Goal: Task Accomplishment & Management: Manage account settings

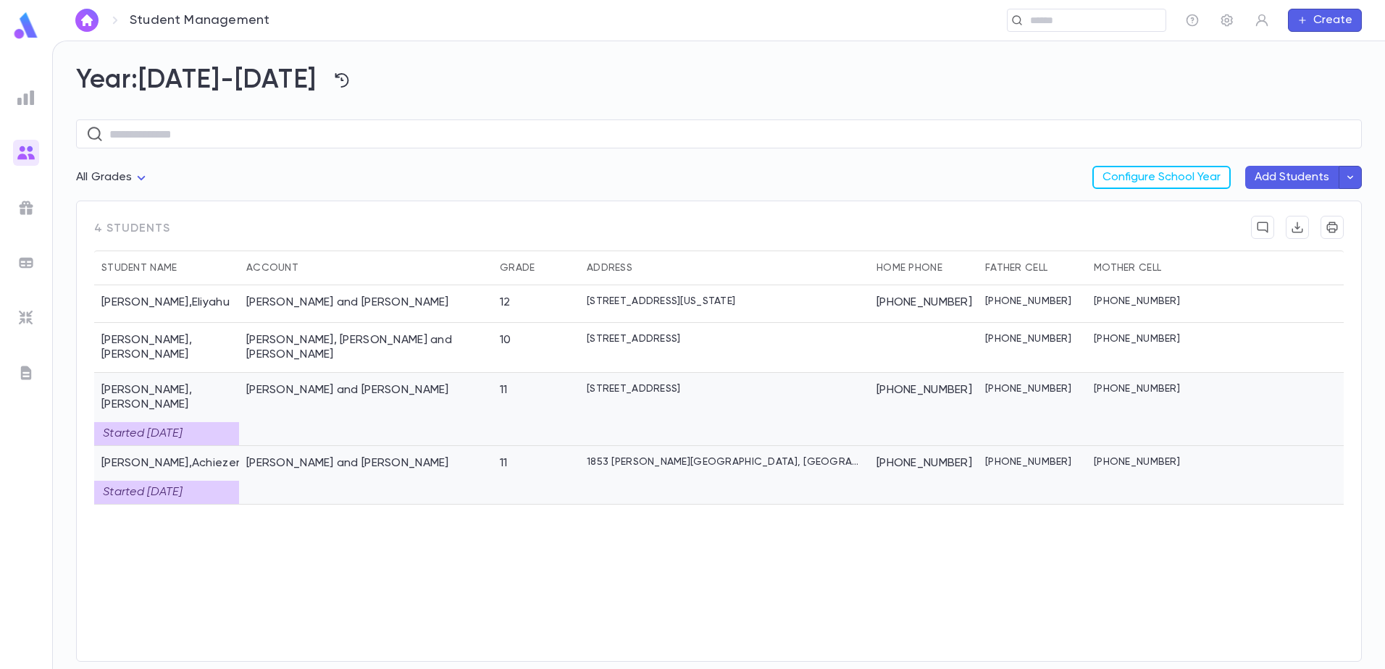
drag, startPoint x: 423, startPoint y: 385, endPoint x: 342, endPoint y: 459, distance: 109.7
click at [342, 459] on div "Schulgasser, Uri and Channa" at bounding box center [366, 475] width 254 height 59
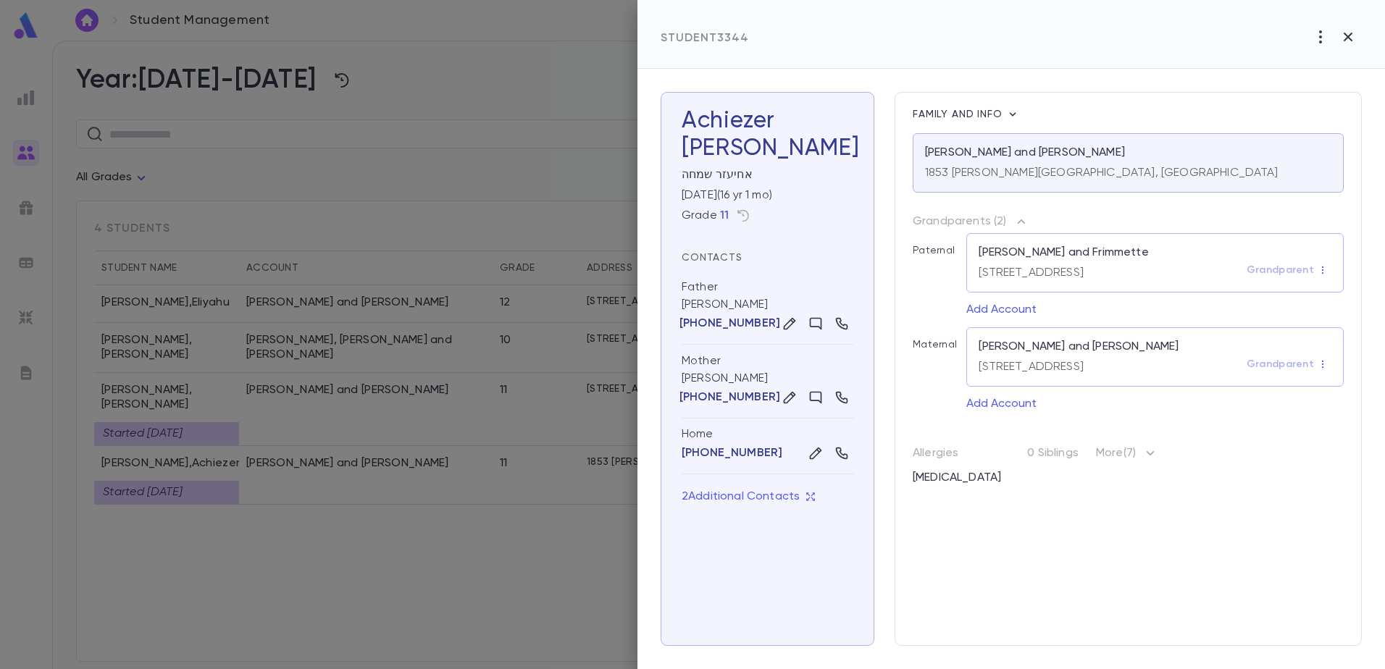
click at [369, 582] on div at bounding box center [692, 334] width 1385 height 669
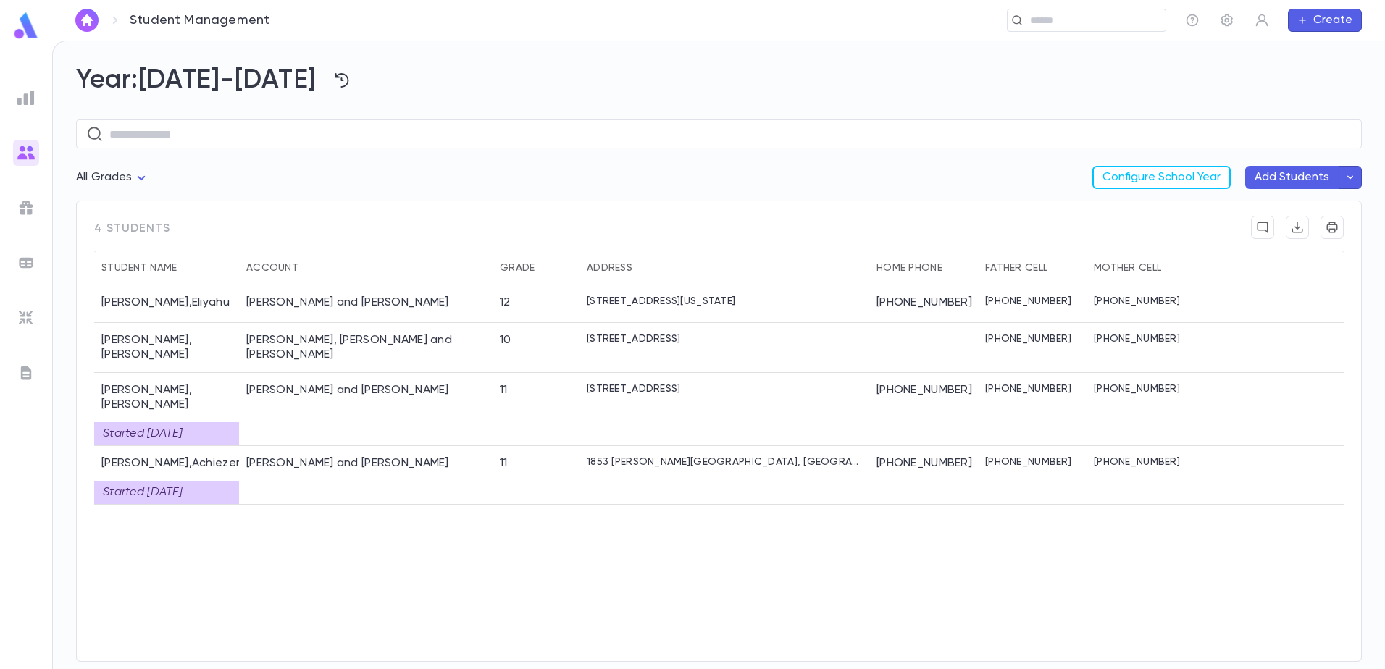
drag, startPoint x: 42, startPoint y: 265, endPoint x: 18, endPoint y: 254, distance: 26.6
click at [39, 264] on ul at bounding box center [26, 374] width 52 height 590
click at [18, 253] on div at bounding box center [26, 263] width 26 height 26
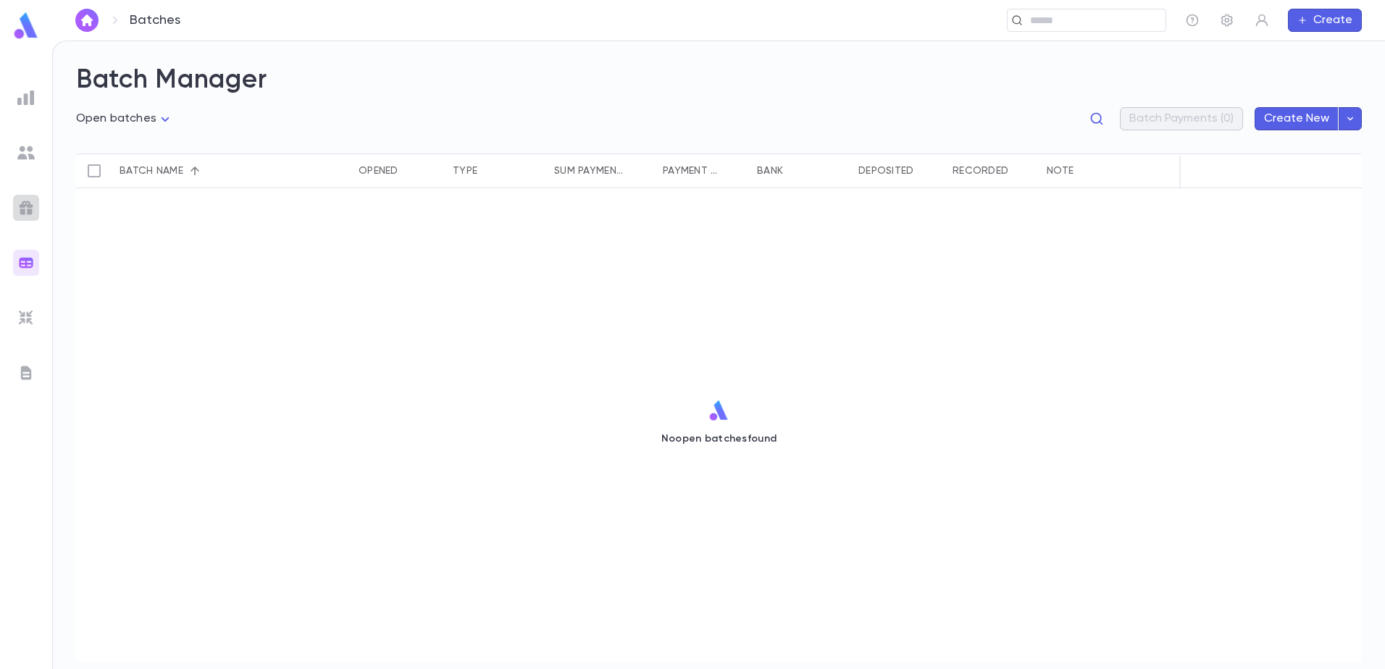
click at [25, 202] on img at bounding box center [25, 207] width 17 height 17
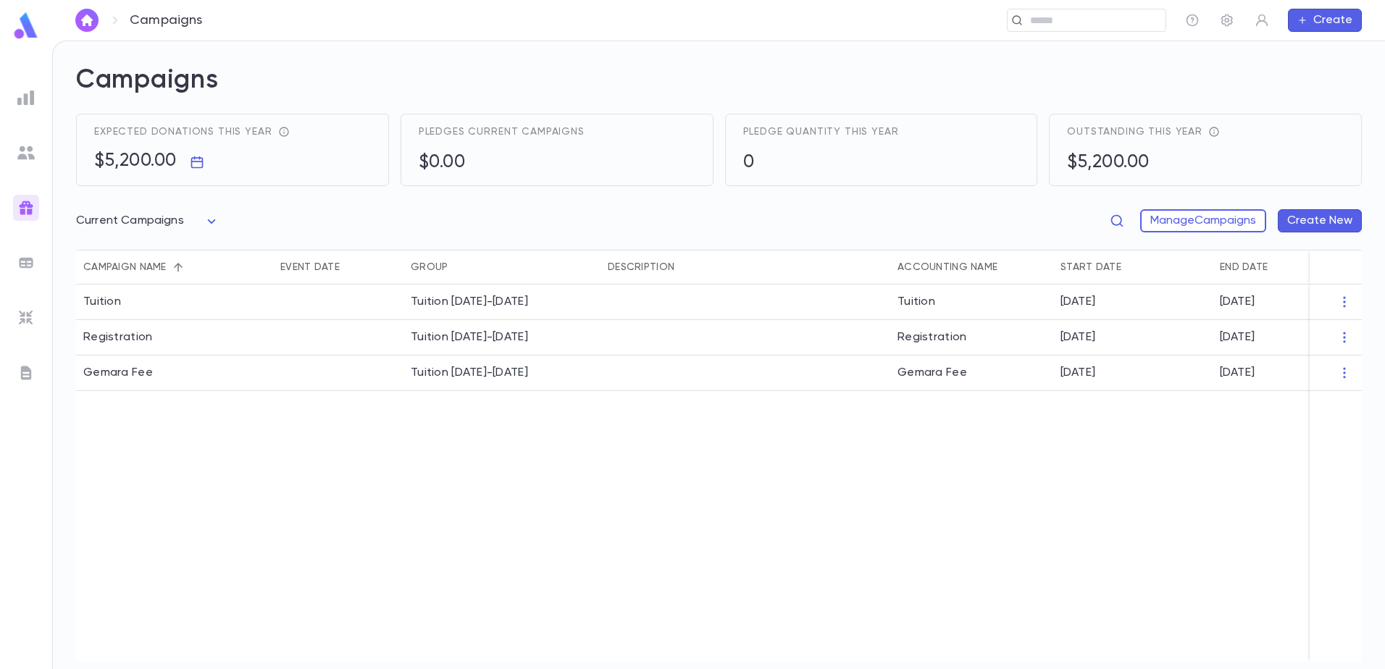
click at [36, 311] on div at bounding box center [26, 318] width 26 height 26
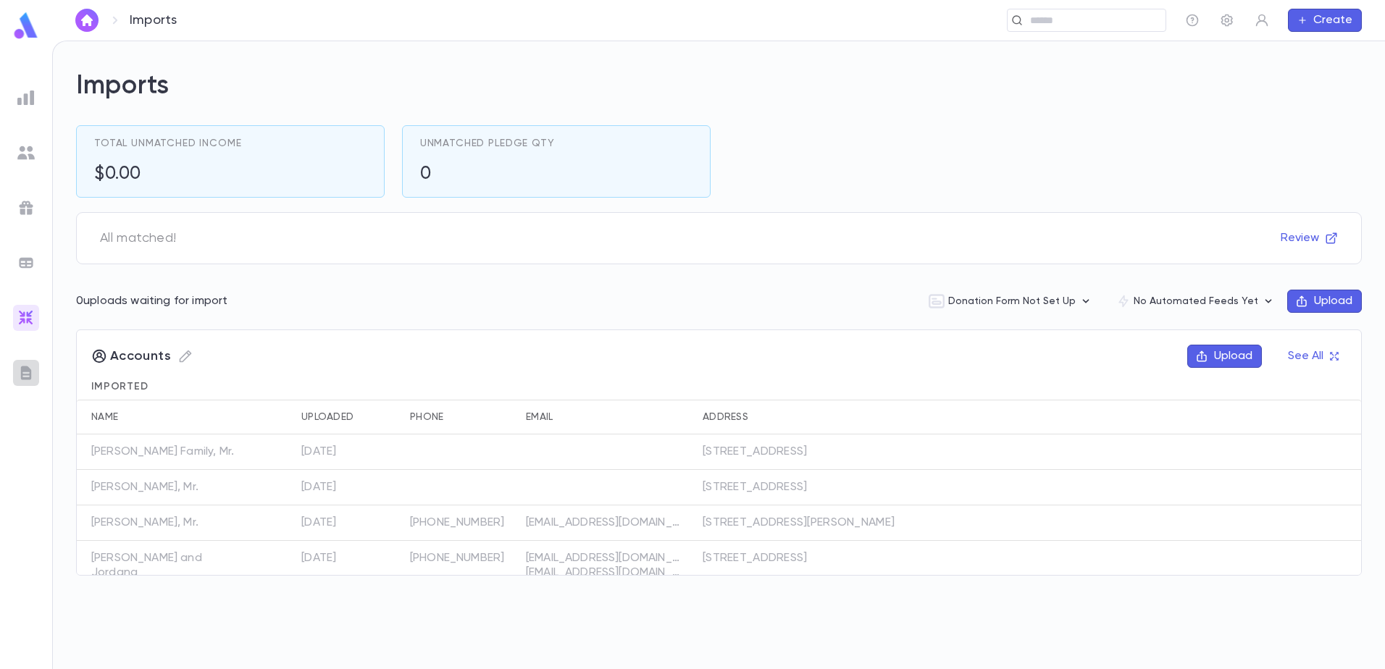
click at [22, 372] on img at bounding box center [25, 372] width 17 height 17
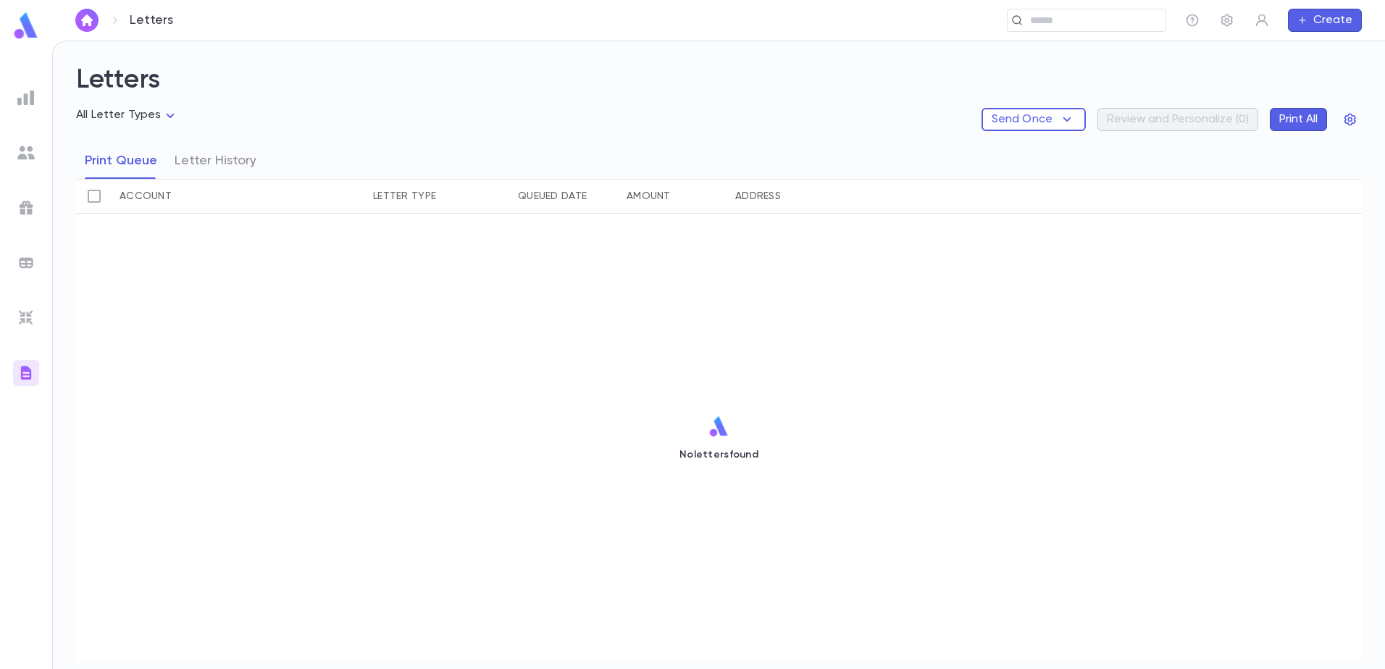
click at [16, 98] on div at bounding box center [26, 98] width 26 height 26
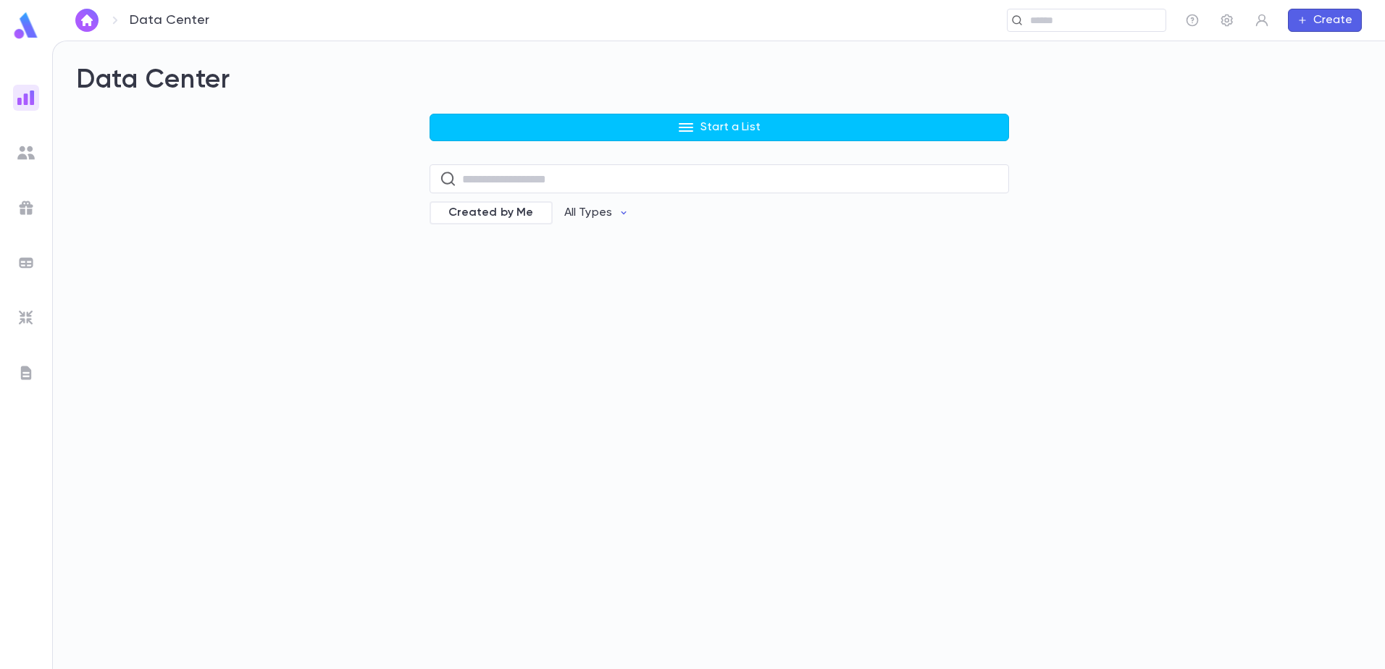
click at [26, 160] on img at bounding box center [25, 152] width 17 height 17
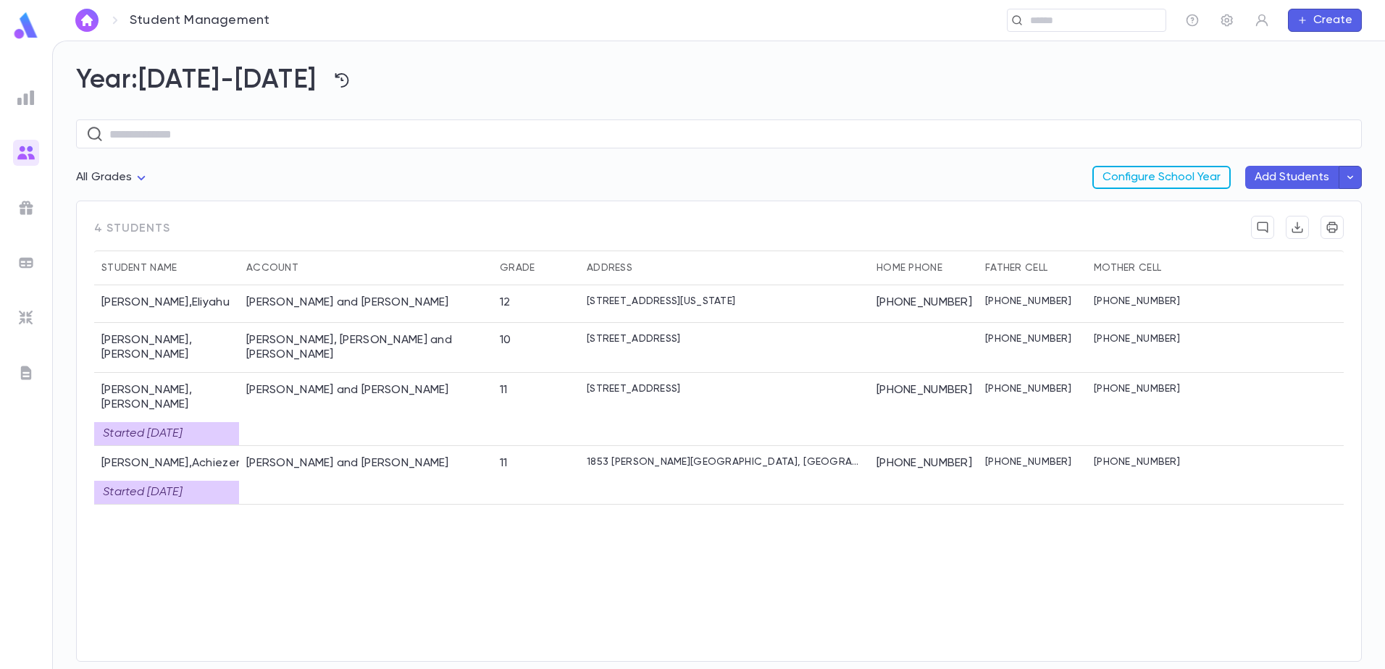
click at [1166, 180] on button "Configure School Year" at bounding box center [1161, 177] width 138 height 23
drag, startPoint x: 173, startPoint y: 469, endPoint x: 239, endPoint y: 492, distance: 69.9
click at [272, 512] on div "Katz , Eliyahu Katz, Zev and Chanie 12 1515 E13 St, Brookyln NEW YORK 11230 Uni…" at bounding box center [719, 465] width 1250 height 361
click at [1270, 388] on div at bounding box center [1269, 409] width 149 height 73
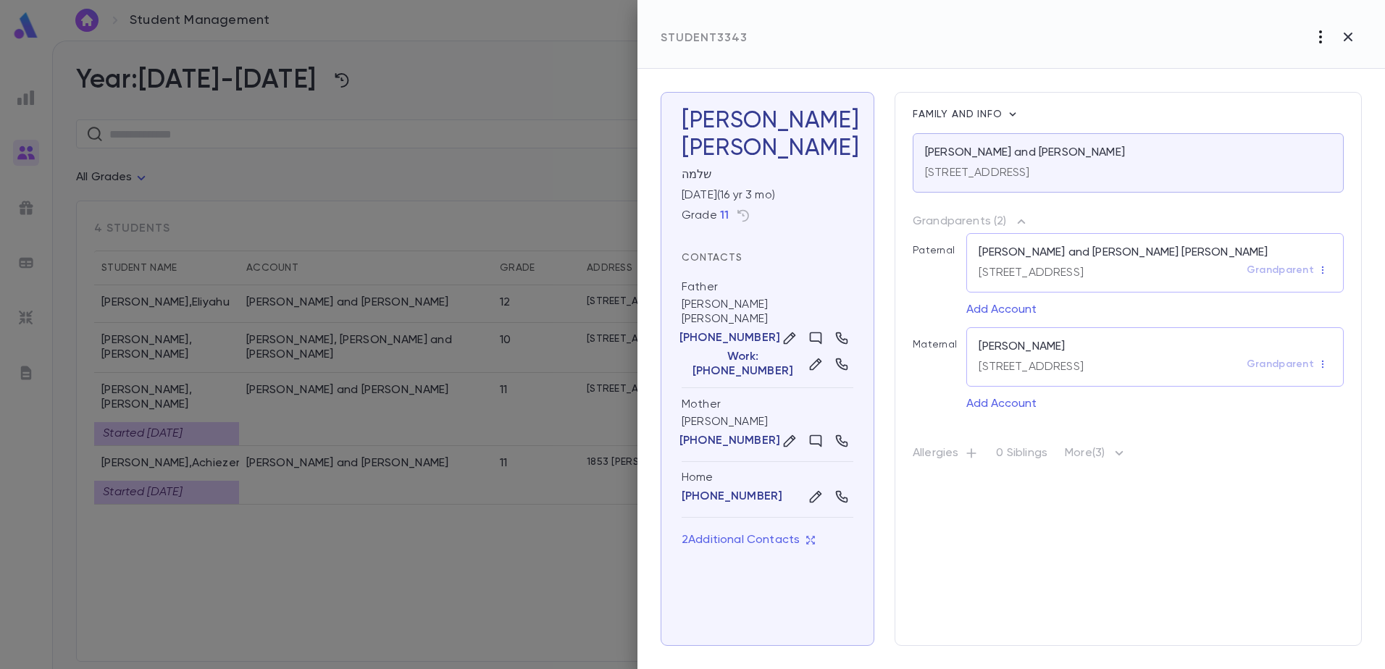
click at [1324, 38] on icon "button" at bounding box center [1320, 36] width 17 height 17
click at [1233, 45] on div at bounding box center [692, 334] width 1385 height 669
drag, startPoint x: 220, startPoint y: 80, endPoint x: 262, endPoint y: 78, distance: 41.3
click at [221, 80] on div at bounding box center [692, 334] width 1385 height 669
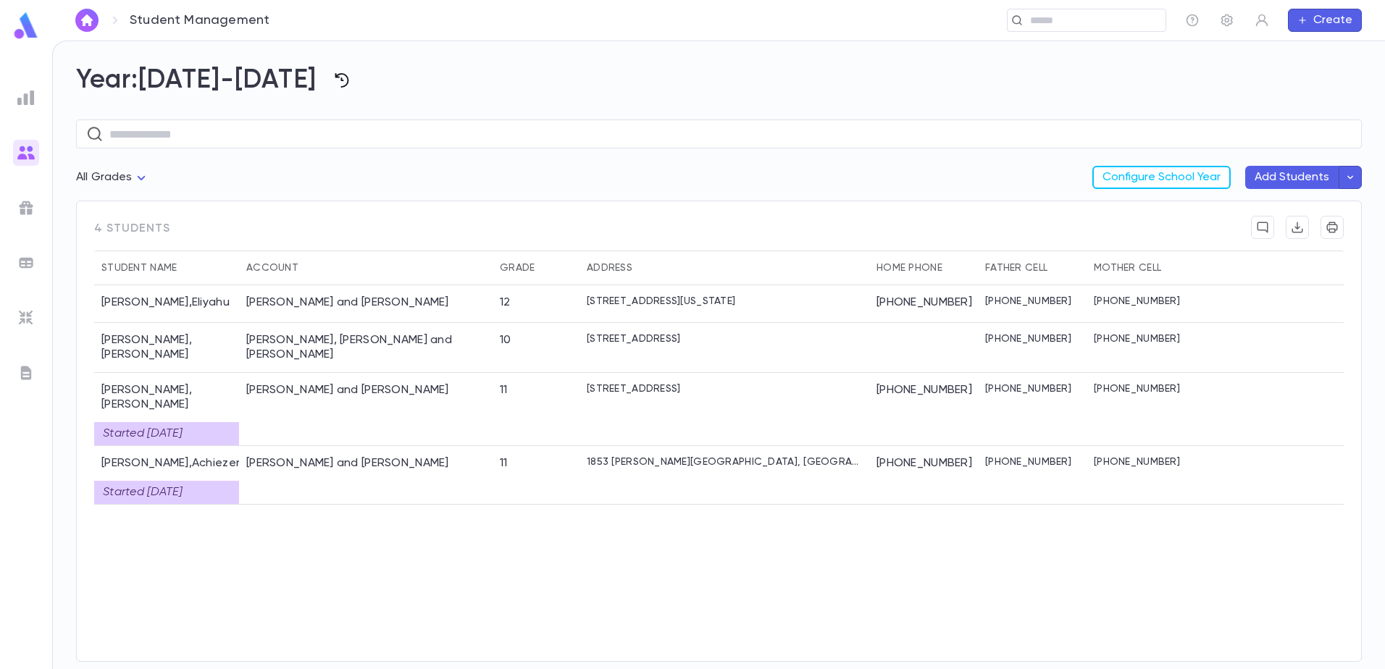
click at [333, 75] on icon "button" at bounding box center [341, 80] width 17 height 17
click at [427, 88] on div at bounding box center [692, 334] width 1385 height 669
click at [1121, 454] on div "(216) 832-3060" at bounding box center [1141, 475] width 109 height 59
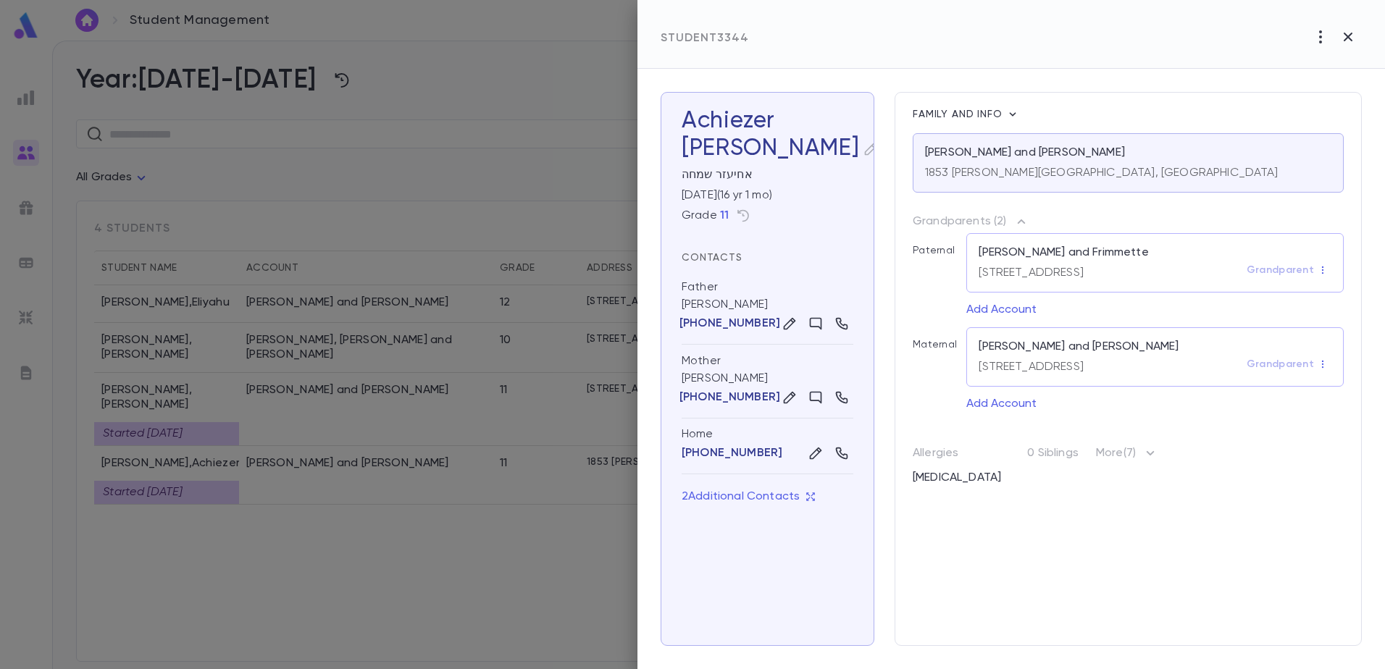
click at [864, 151] on icon "button" at bounding box center [871, 149] width 14 height 14
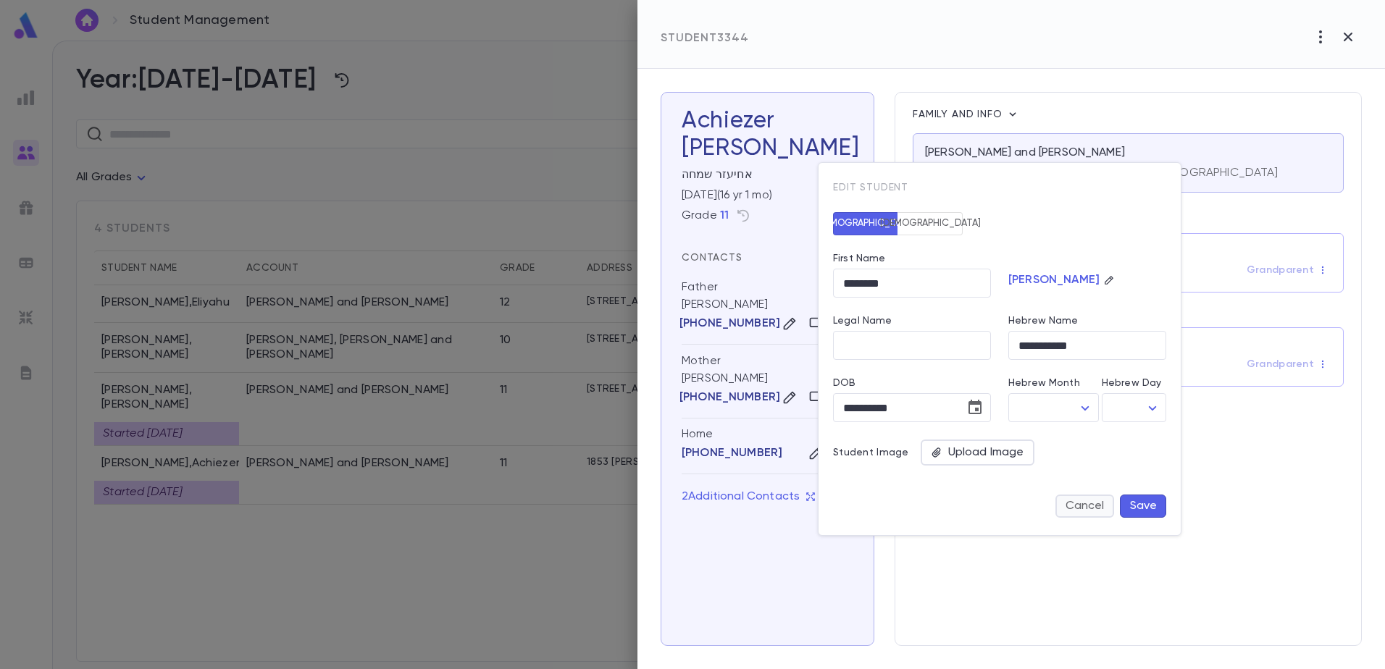
click at [1101, 503] on button "Cancel" at bounding box center [1084, 506] width 59 height 23
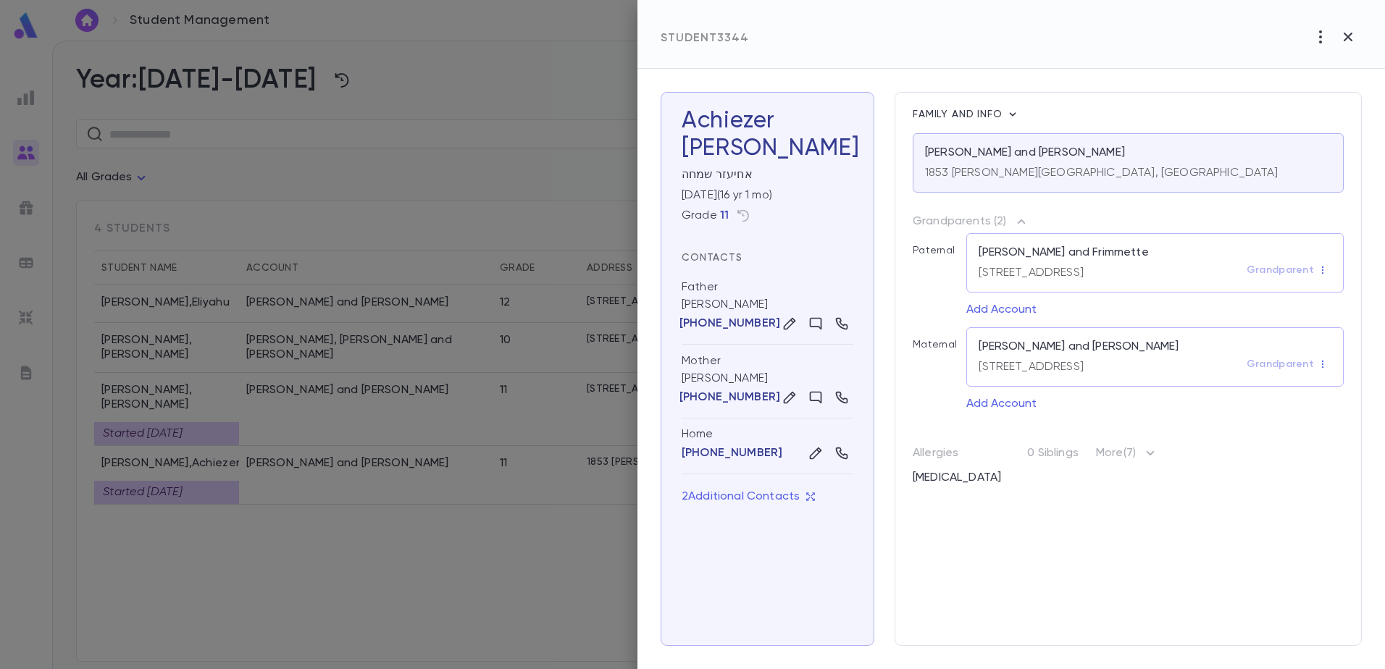
click at [721, 212] on p "11" at bounding box center [724, 216] width 9 height 14
click at [728, 217] on div "Grade 11" at bounding box center [768, 215] width 172 height 23
click at [724, 217] on p "11" at bounding box center [724, 216] width 9 height 14
click at [743, 214] on icon "button" at bounding box center [743, 216] width 14 height 14
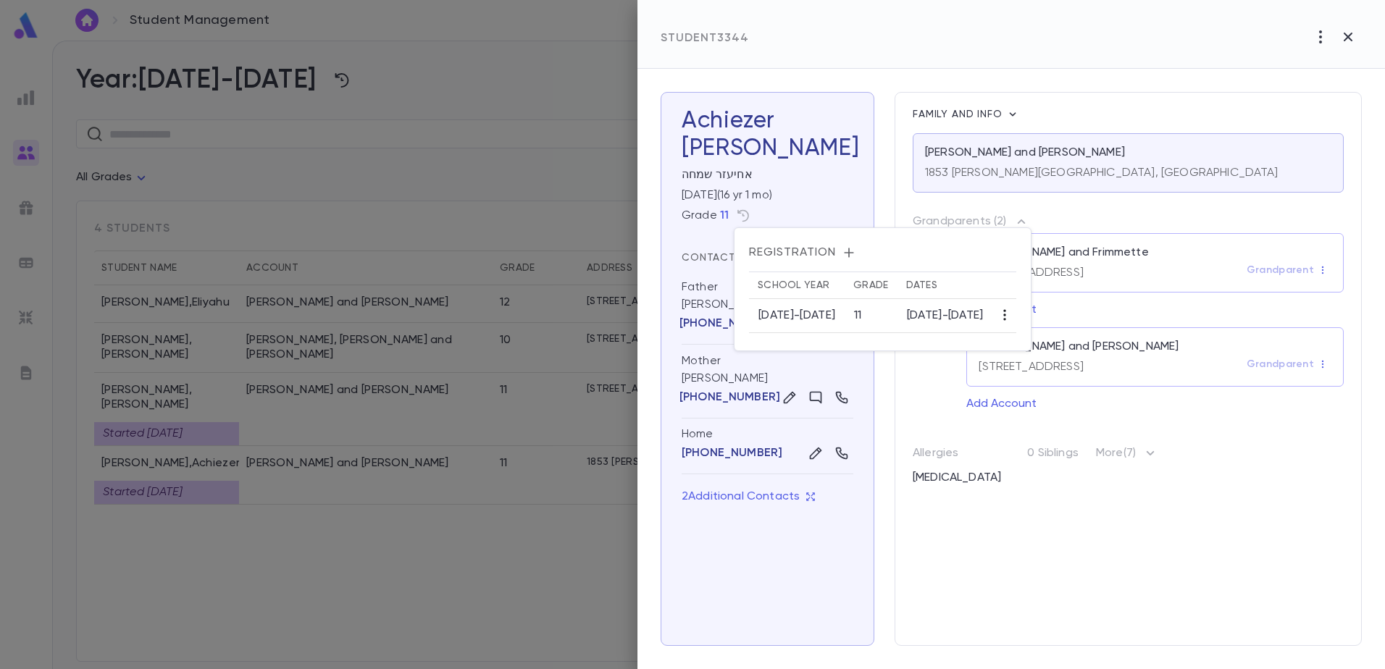
click at [1012, 317] on icon "button" at bounding box center [1005, 315] width 14 height 14
click at [1051, 338] on li "Edit" at bounding box center [1056, 343] width 44 height 23
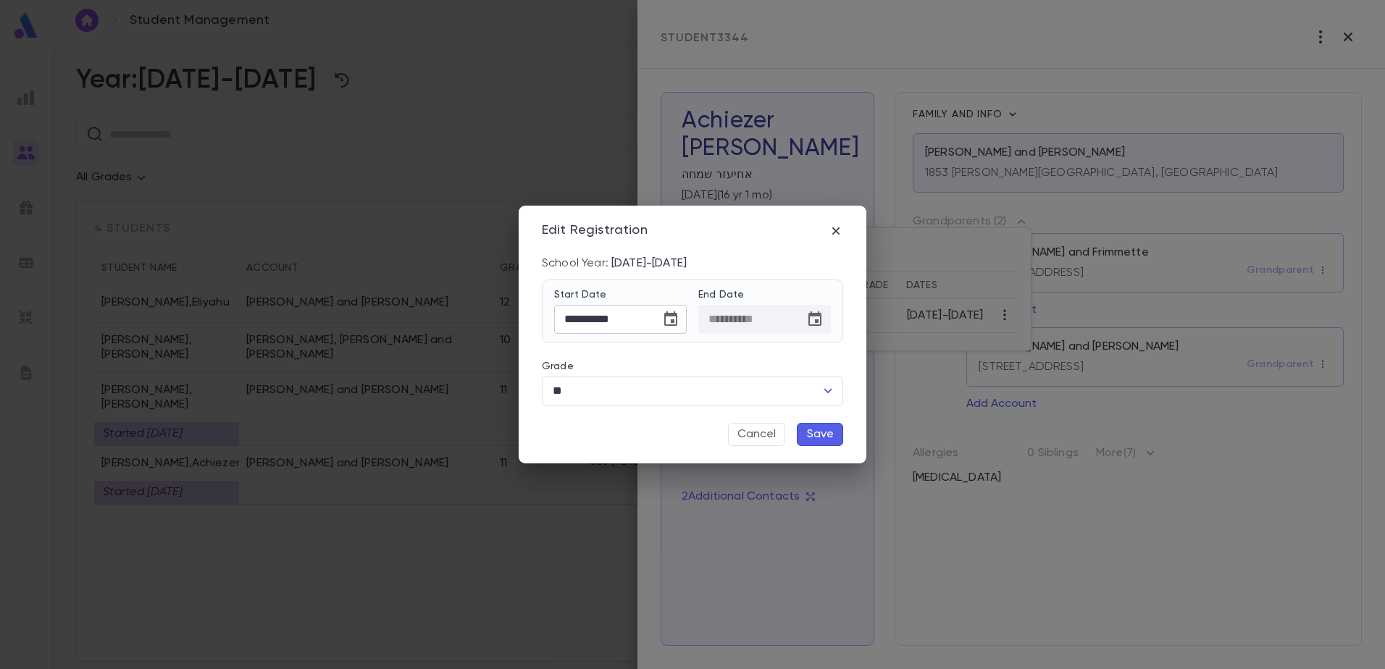
click at [667, 322] on icon "Choose date, selected date is Sep 2, 2025" at bounding box center [670, 319] width 17 height 17
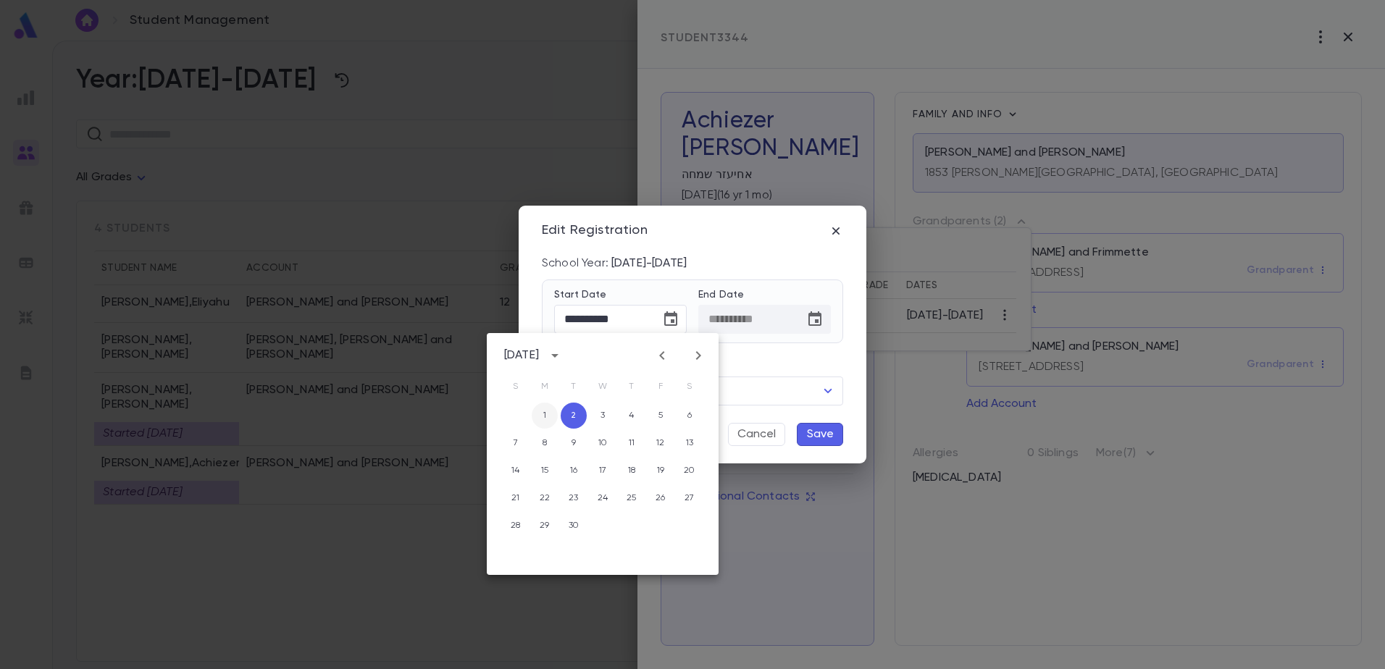
click at [548, 421] on button "1" at bounding box center [545, 416] width 26 height 26
type input "**********"
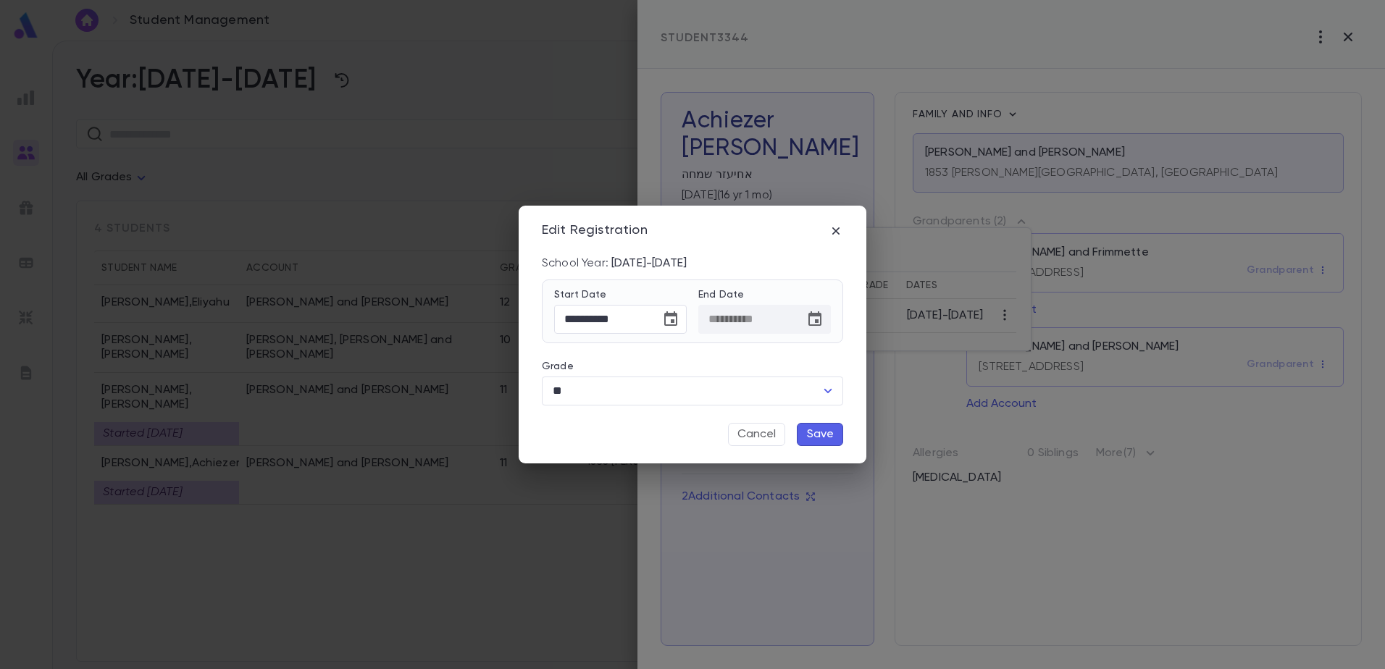
click at [833, 427] on button "Save" at bounding box center [820, 434] width 46 height 23
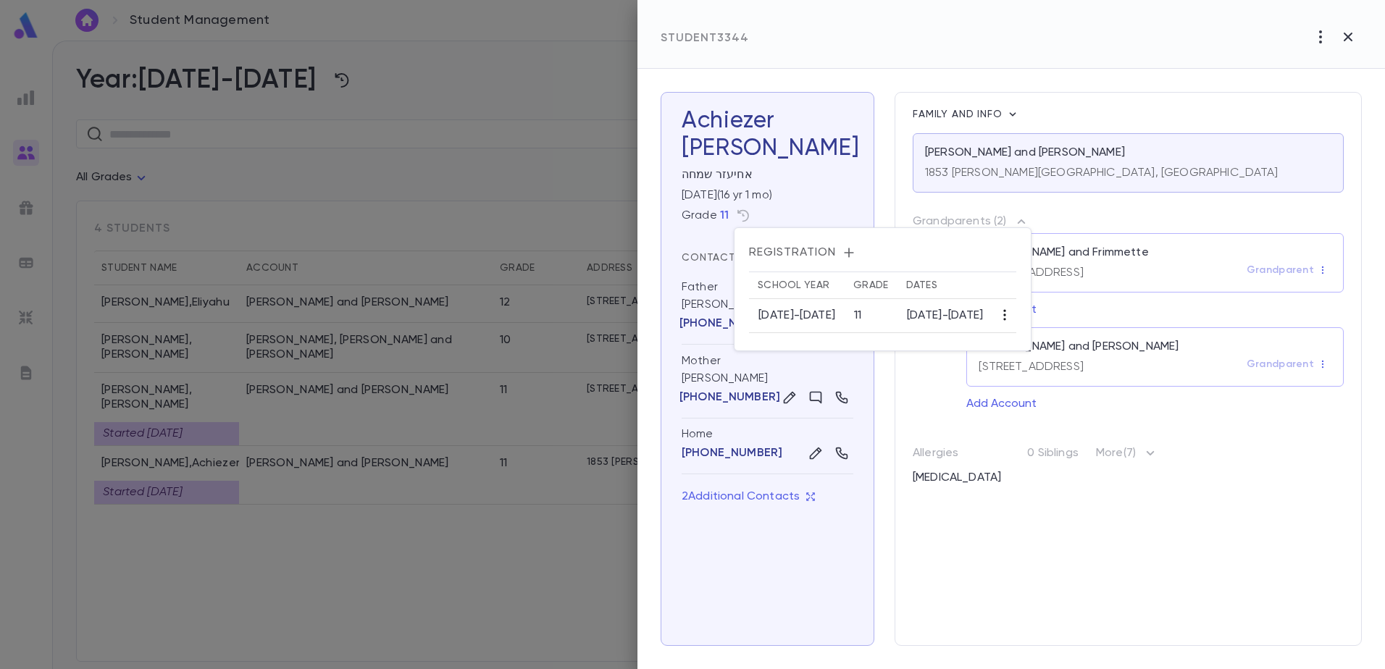
click at [1012, 319] on icon "button" at bounding box center [1005, 315] width 14 height 14
click at [1046, 342] on li "Edit" at bounding box center [1054, 343] width 44 height 23
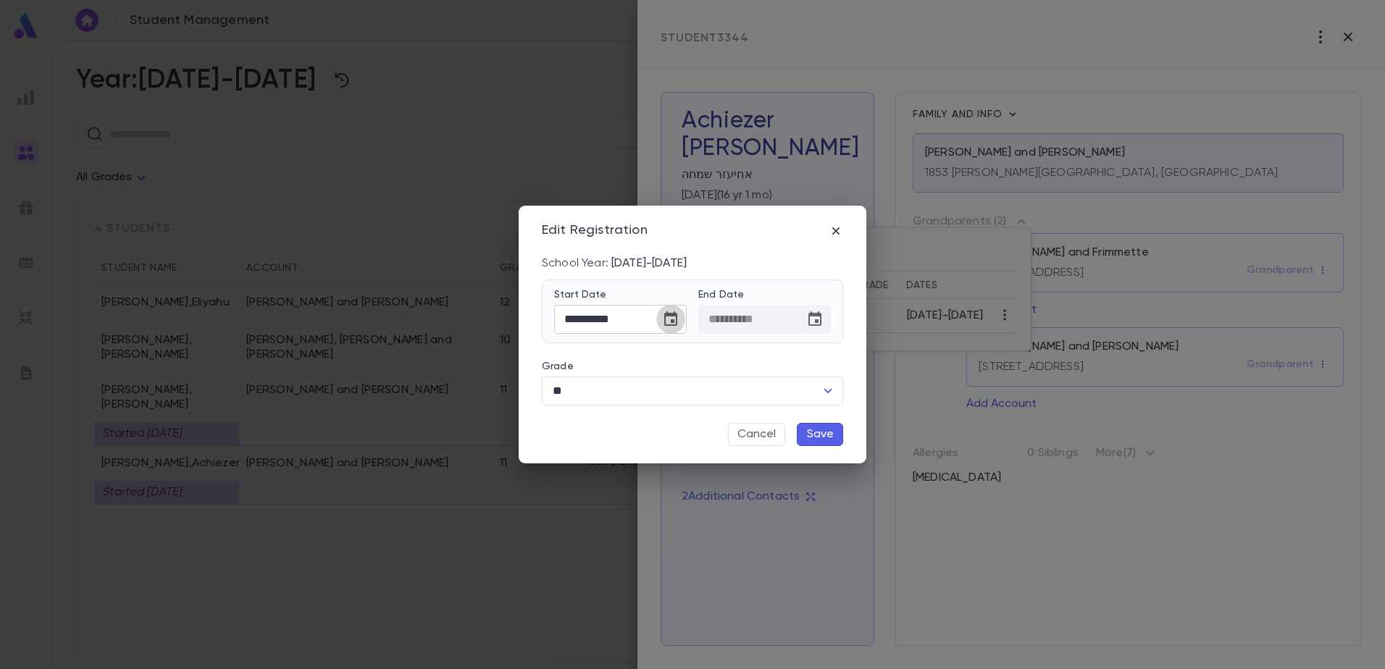
click at [671, 323] on icon "Choose date, selected date is Sep 1, 2025" at bounding box center [670, 319] width 17 height 17
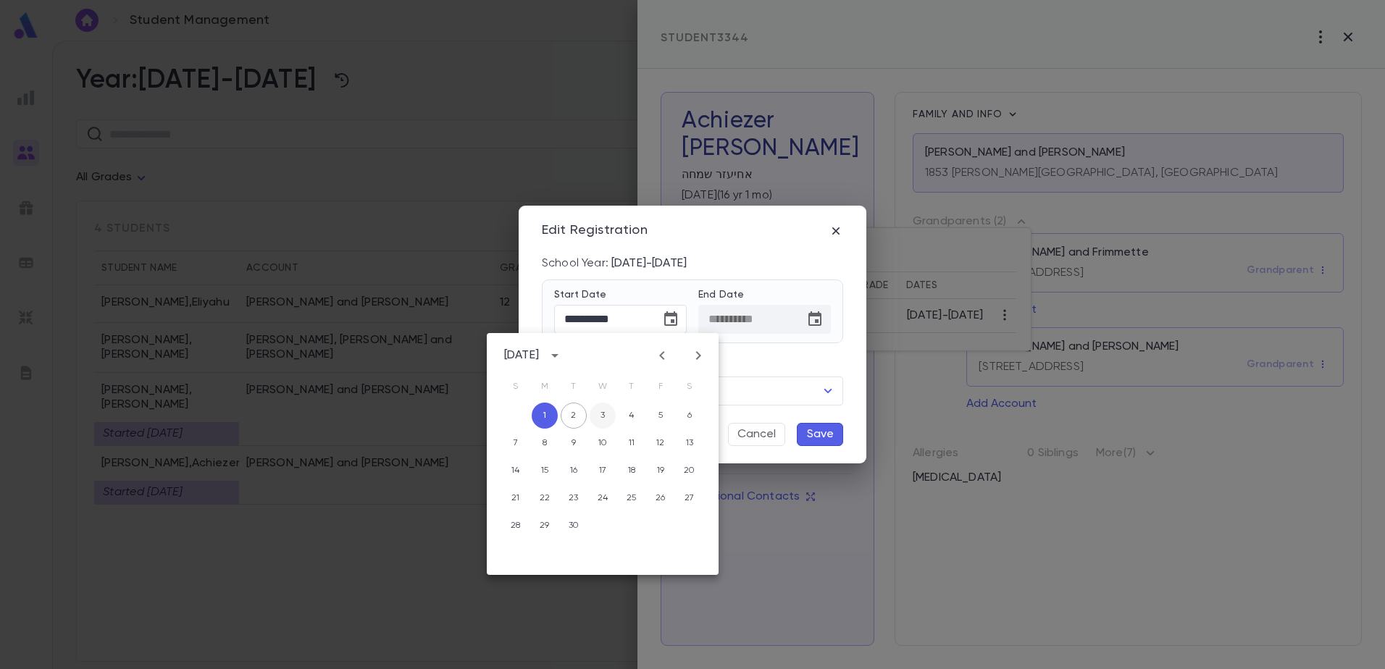
click at [606, 417] on button "3" at bounding box center [603, 416] width 26 height 26
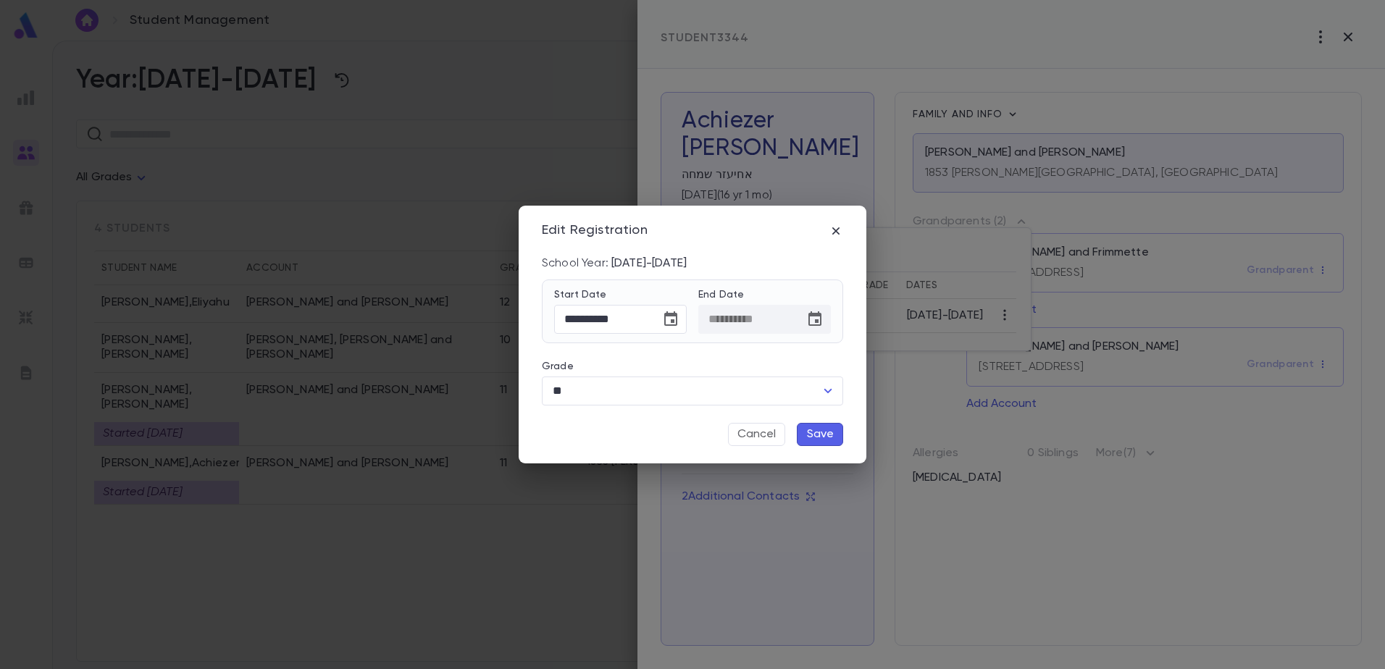
type input "**********"
click at [829, 430] on button "Save" at bounding box center [820, 434] width 46 height 23
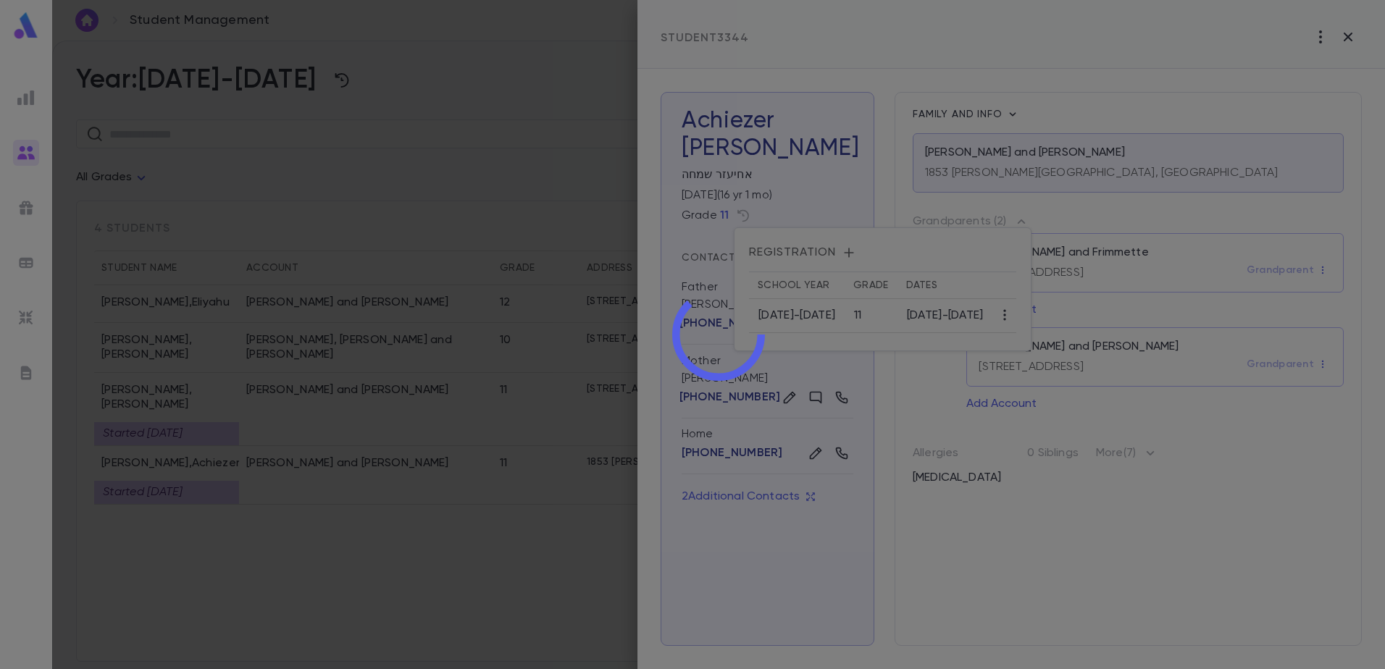
click at [522, 567] on div at bounding box center [718, 334] width 1333 height 669
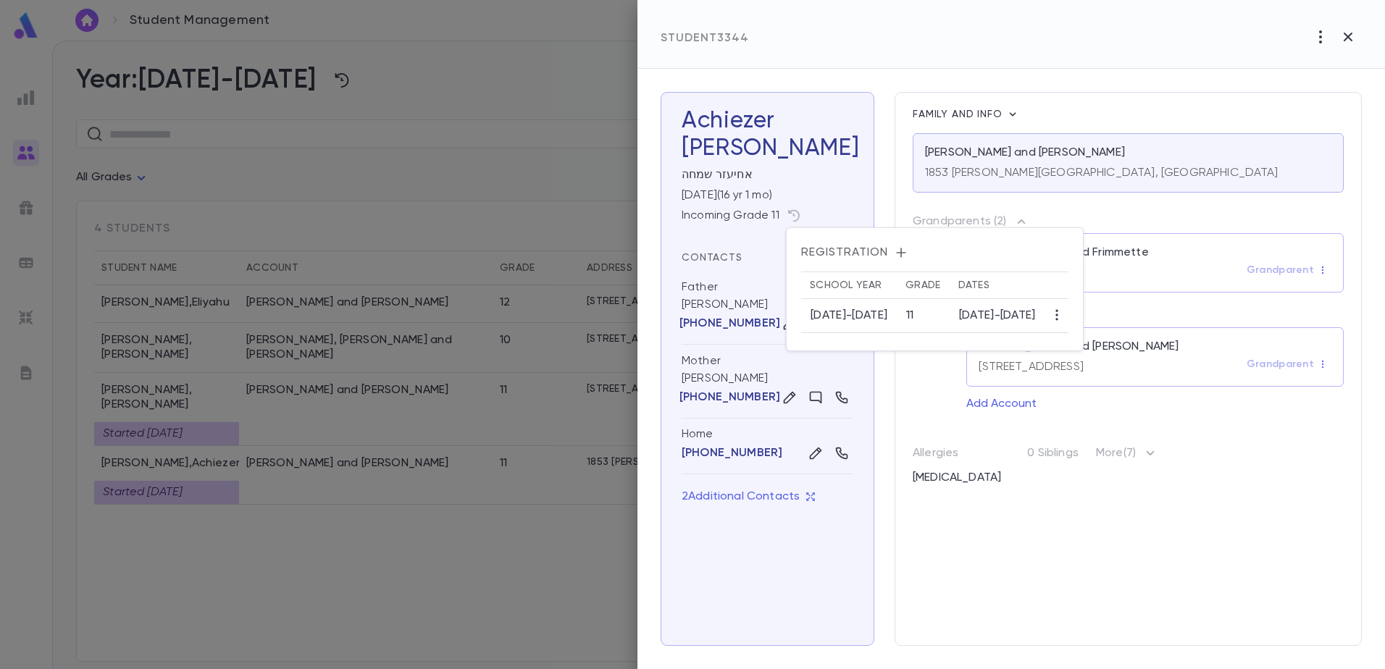
click at [530, 561] on div at bounding box center [692, 334] width 1385 height 669
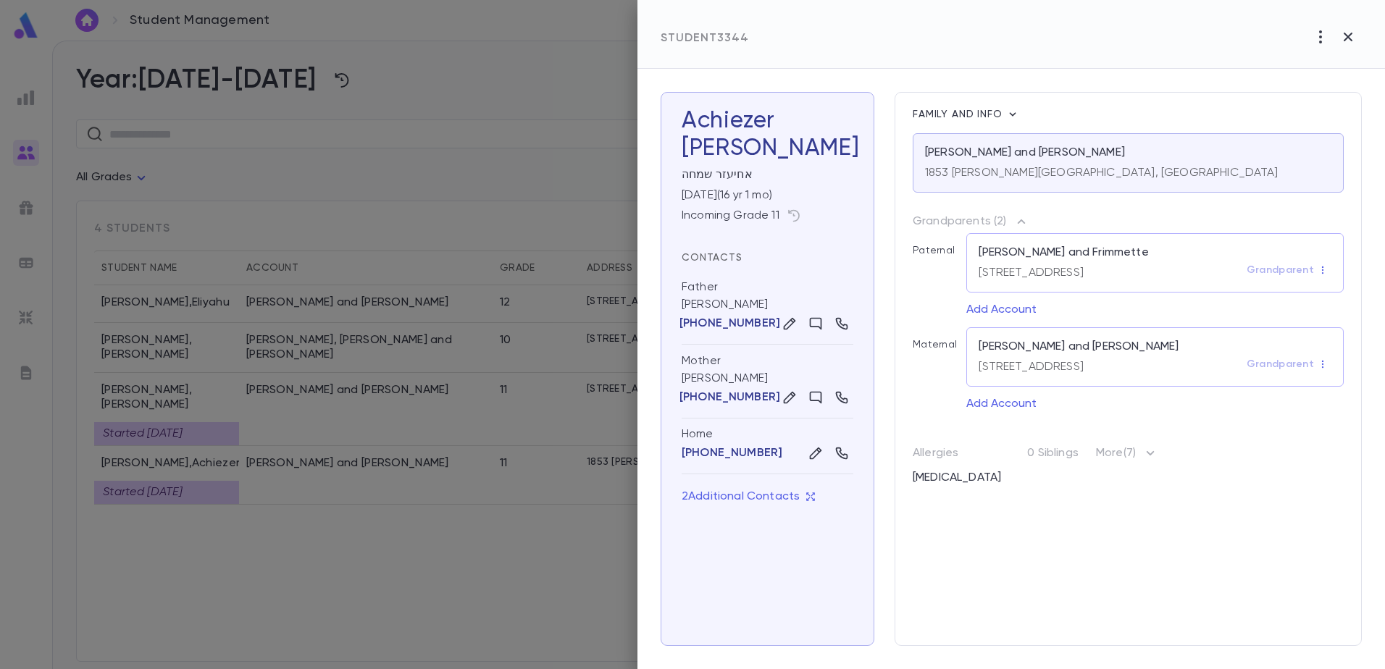
click at [520, 548] on div at bounding box center [692, 334] width 1385 height 669
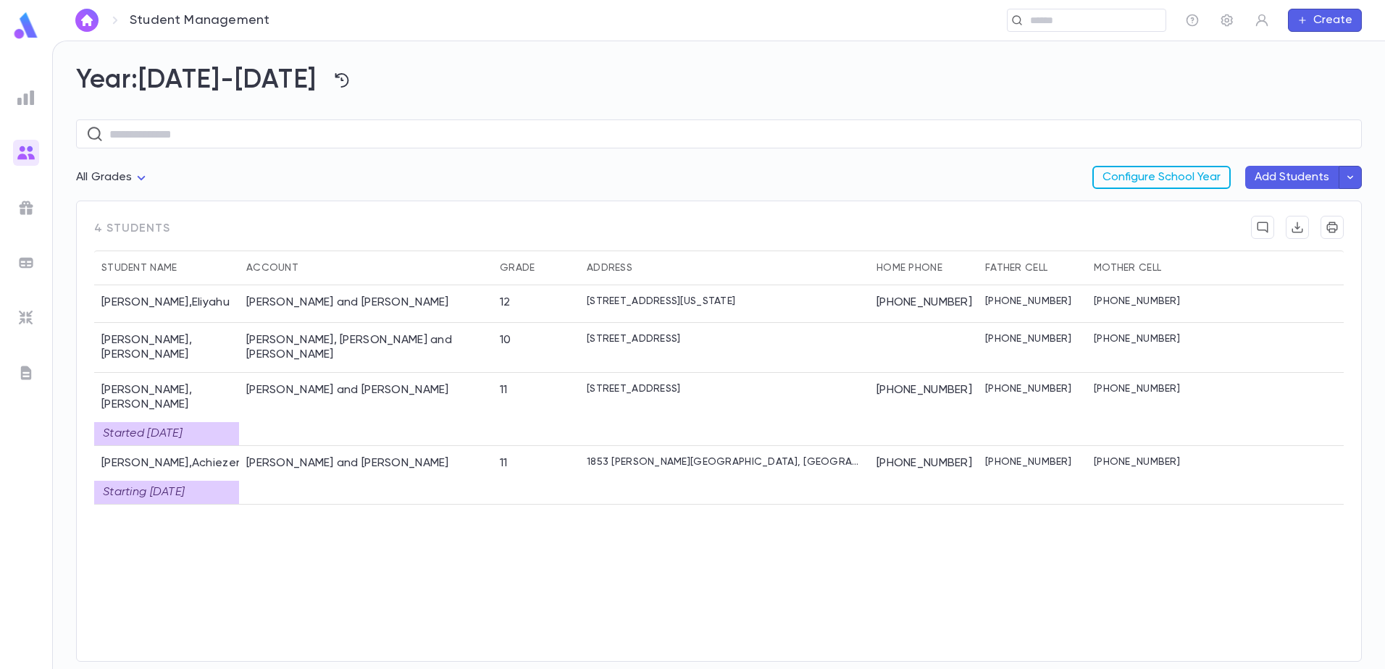
click at [1113, 175] on button "Configure School Year" at bounding box center [1161, 177] width 138 height 23
click at [170, 481] on div "Start ing 09/03/2025" at bounding box center [166, 492] width 145 height 23
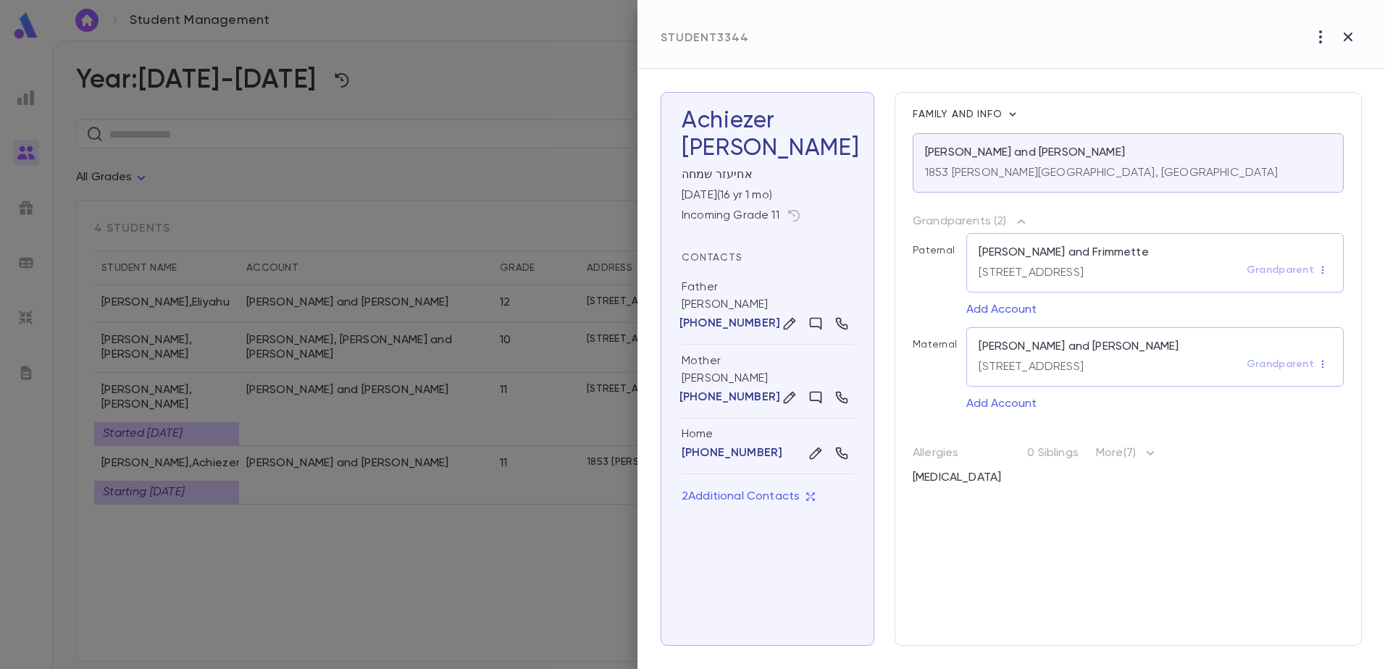
click at [774, 217] on div "Incoming Grade 11" at bounding box center [768, 215] width 172 height 23
click at [792, 217] on icon "button" at bounding box center [794, 216] width 14 height 14
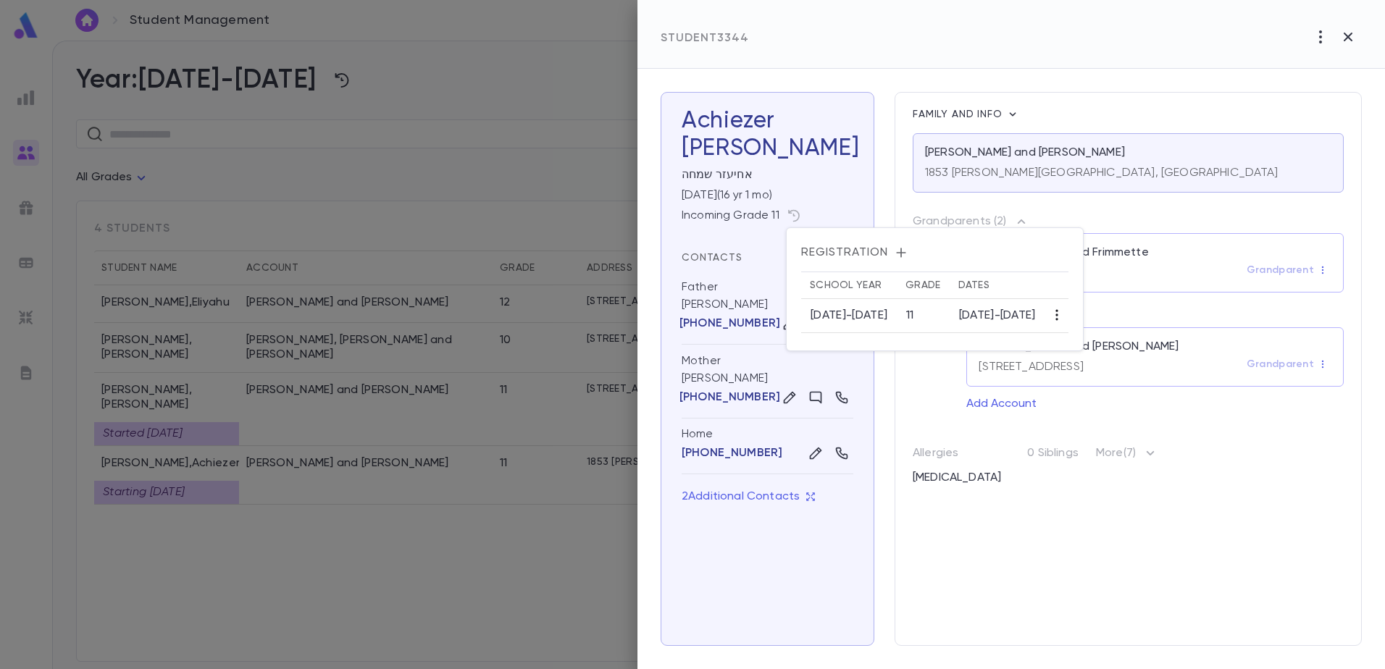
click at [1069, 314] on button "button" at bounding box center [1056, 315] width 23 height 23
click at [1101, 339] on li "Edit" at bounding box center [1109, 343] width 44 height 23
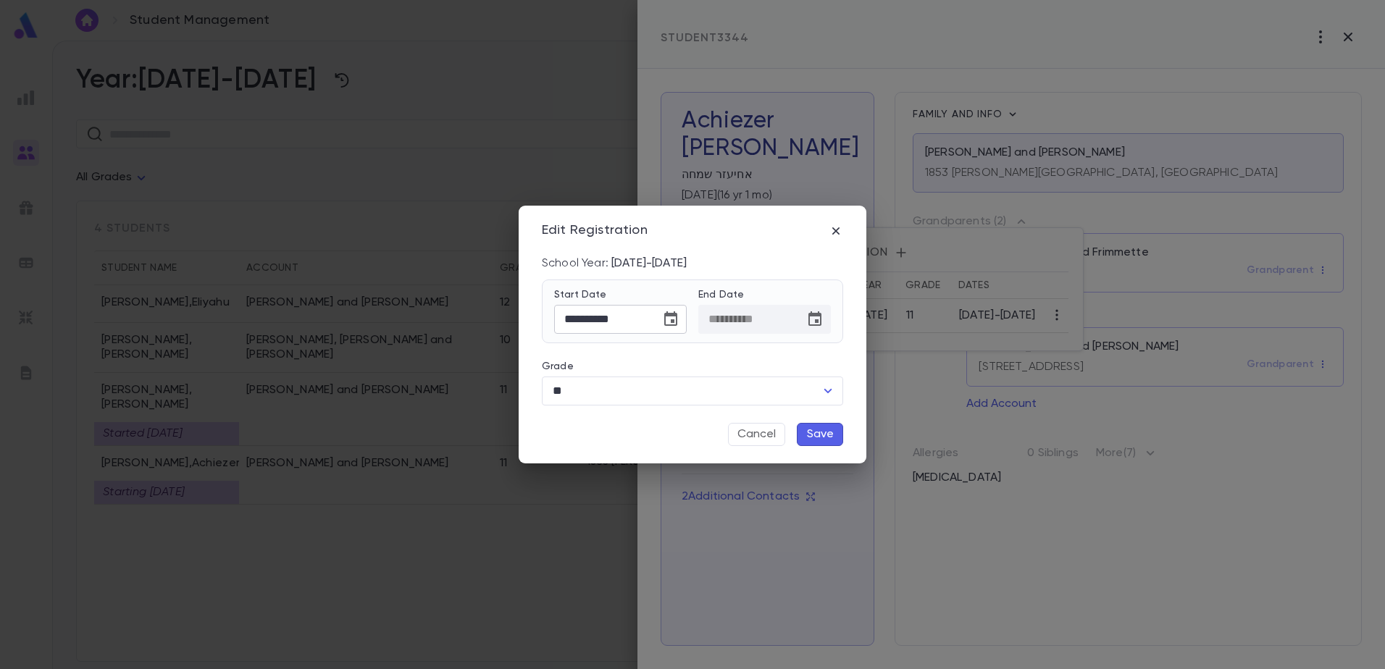
click at [686, 317] on div "**********" at bounding box center [620, 319] width 133 height 29
click at [676, 319] on icon "Choose date, selected date is Sep 3, 2025" at bounding box center [670, 319] width 13 height 14
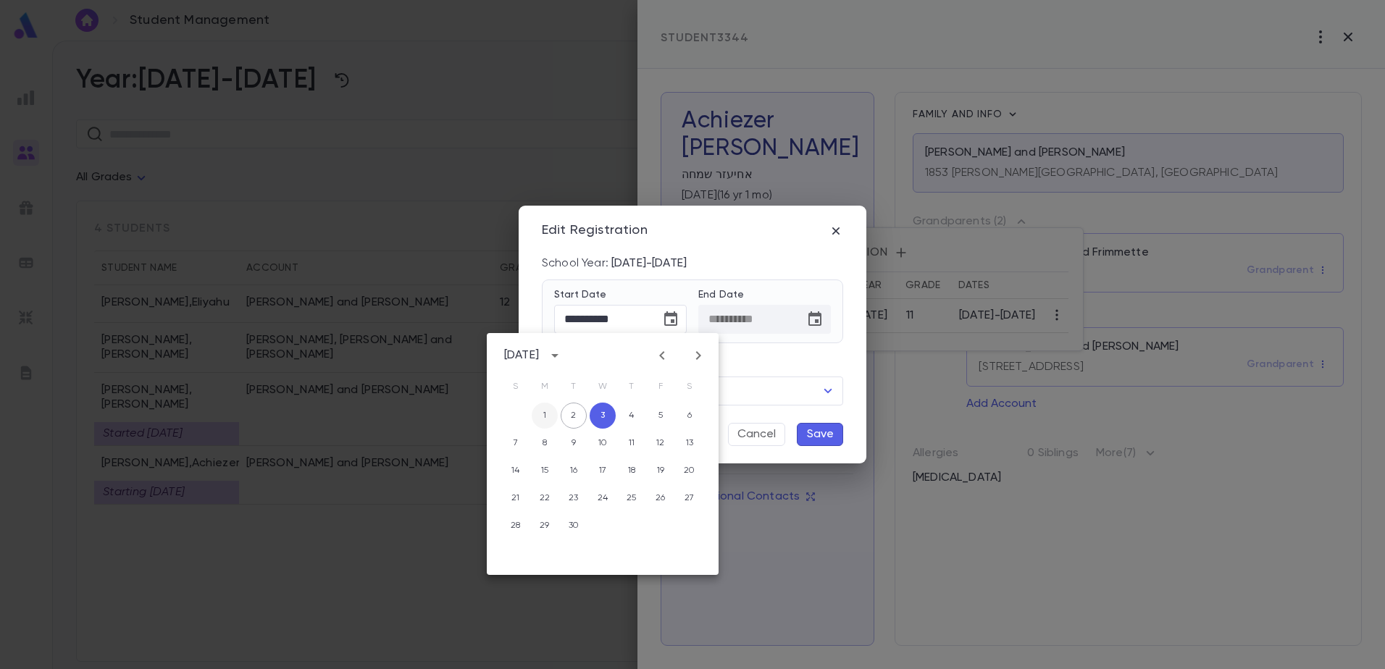
click at [546, 409] on button "1" at bounding box center [545, 416] width 26 height 26
type input "**********"
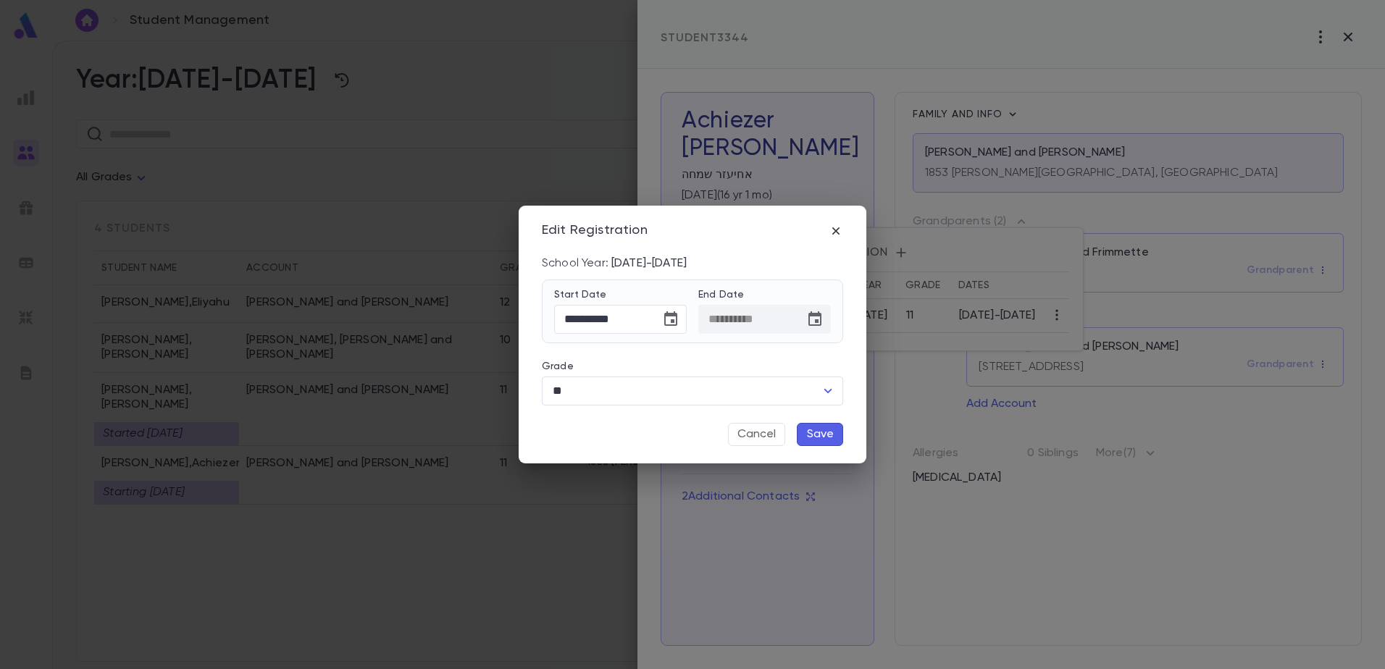
click at [808, 433] on button "Save" at bounding box center [820, 434] width 46 height 23
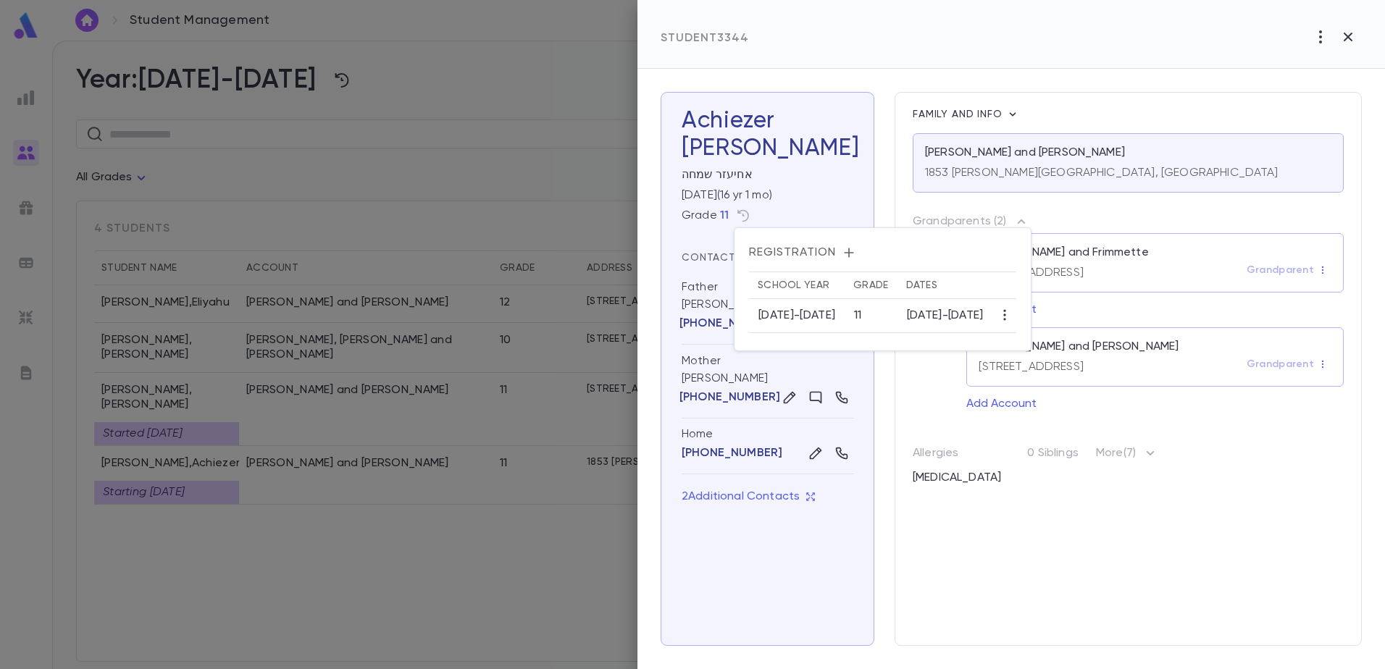
click at [534, 519] on div at bounding box center [692, 334] width 1385 height 669
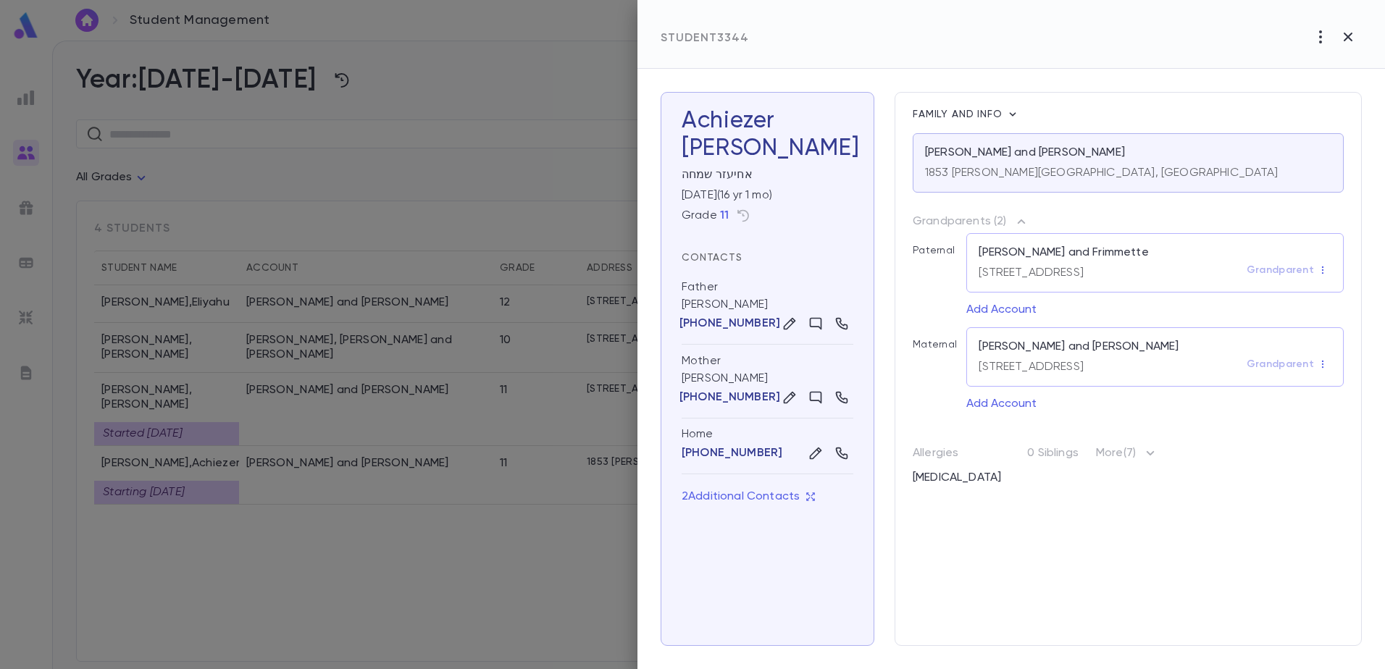
click at [534, 519] on div at bounding box center [692, 334] width 1385 height 669
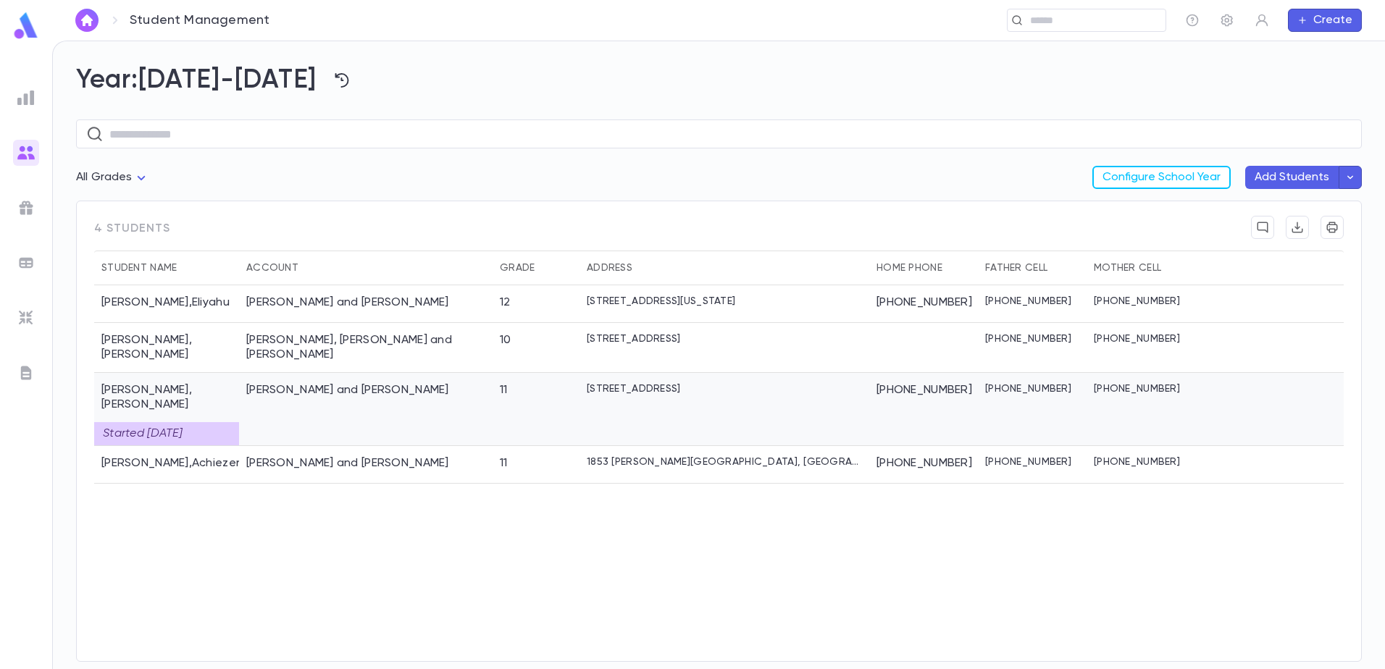
click at [207, 422] on div "Start ed 09/02/2025" at bounding box center [166, 433] width 145 height 23
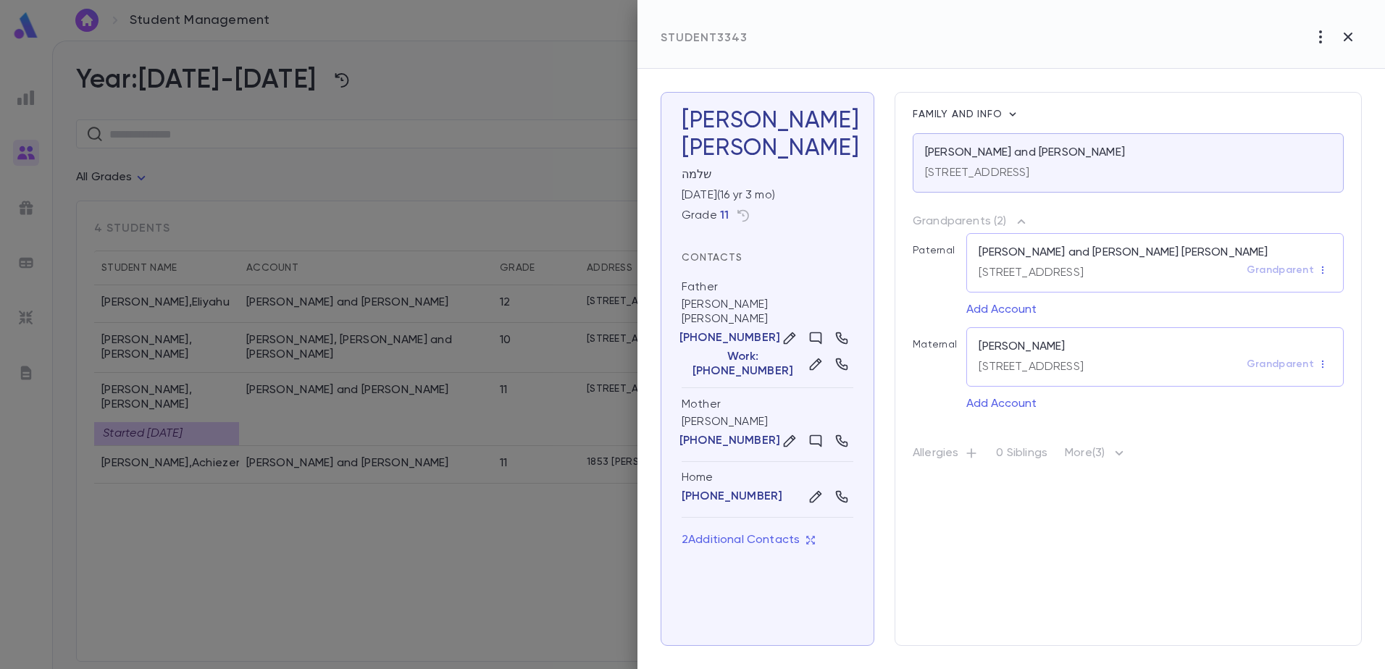
click at [722, 217] on p "11" at bounding box center [724, 216] width 9 height 14
click at [747, 213] on icon "button" at bounding box center [743, 216] width 12 height 12
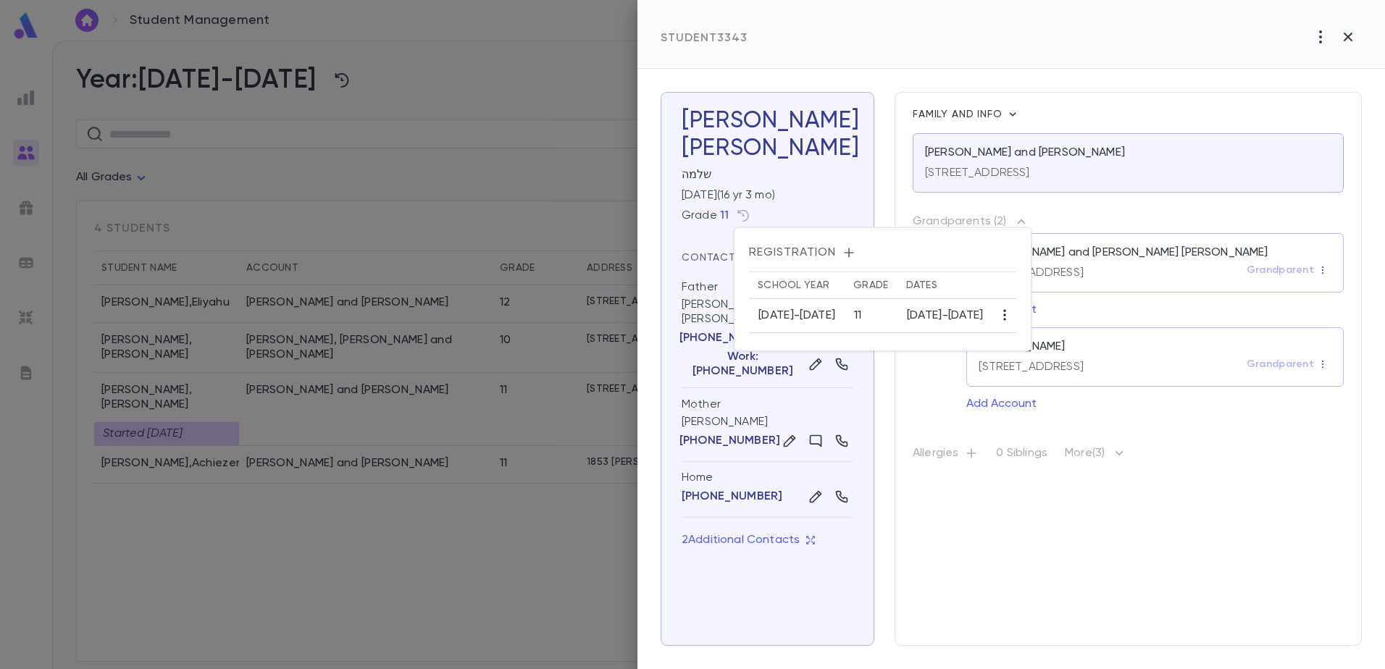
click at [1012, 314] on icon "button" at bounding box center [1005, 315] width 14 height 14
click at [1045, 331] on ul "Edit" at bounding box center [1056, 343] width 44 height 32
click at [1047, 333] on li "Edit" at bounding box center [1056, 343] width 44 height 23
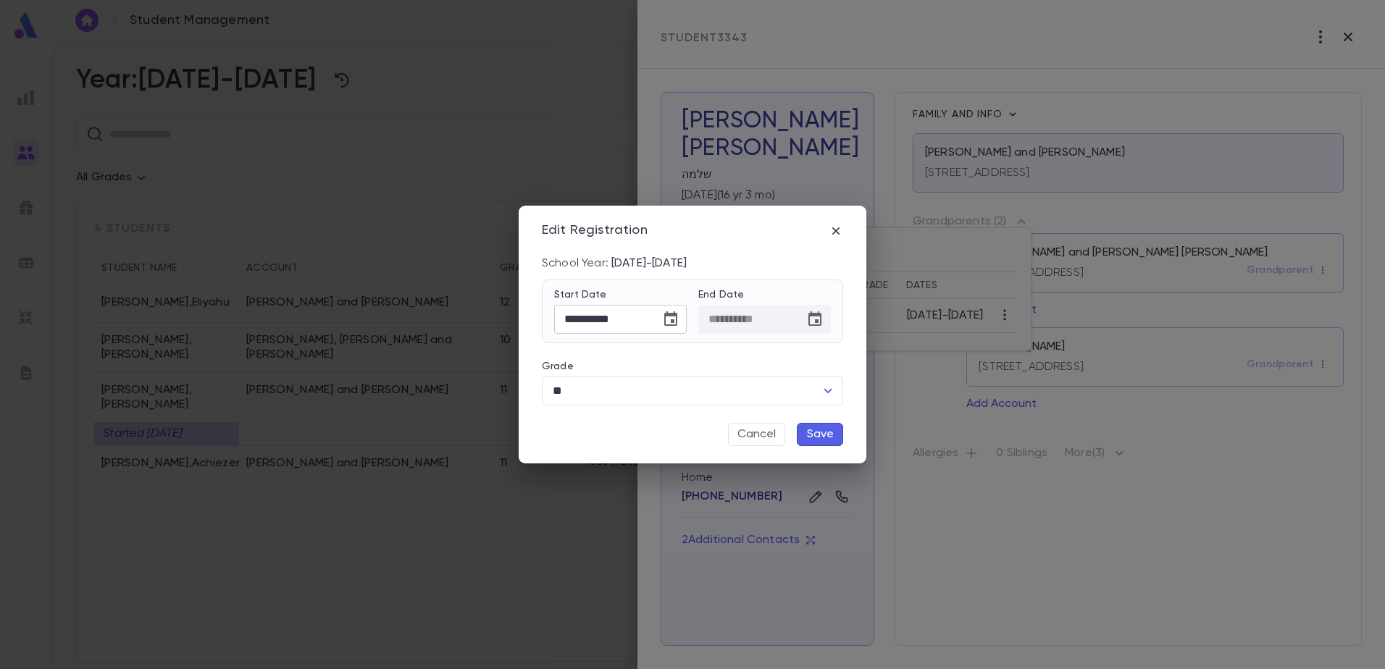
click at [601, 317] on input "**********" at bounding box center [602, 319] width 96 height 28
click at [675, 320] on icon "Choose date, selected date is Sep 2, 2025" at bounding box center [670, 319] width 17 height 17
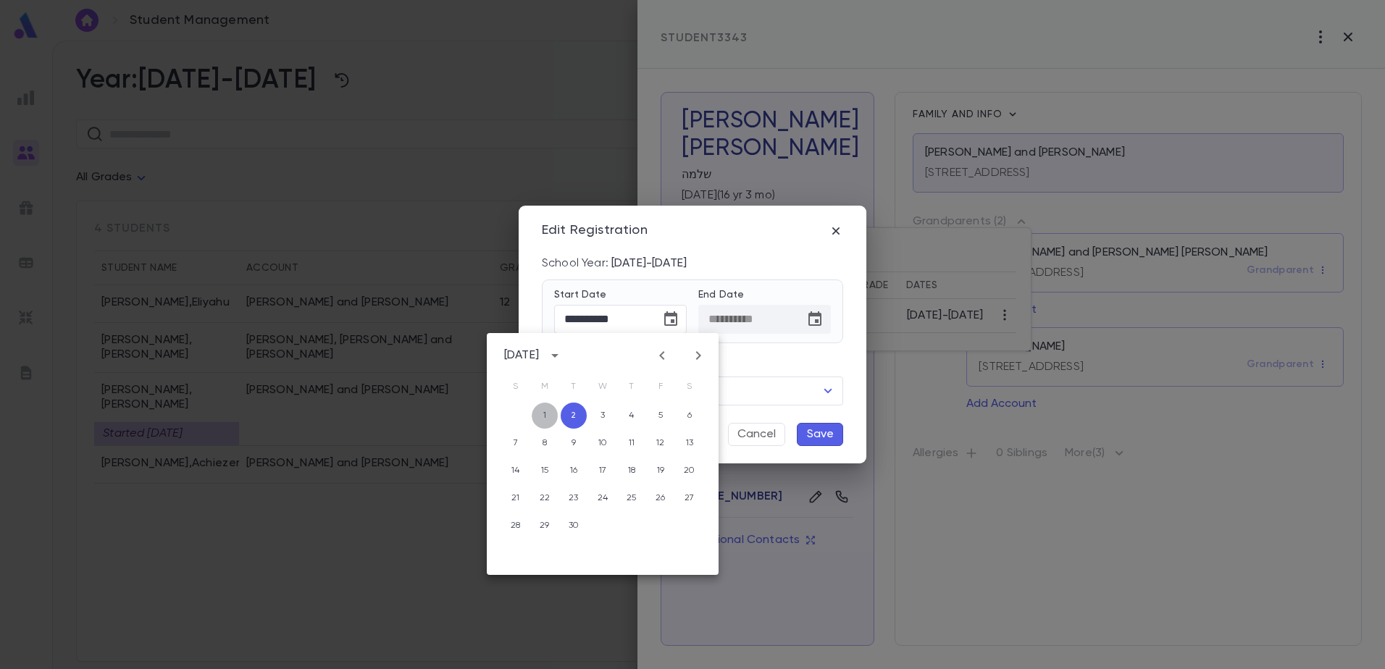
click at [542, 411] on button "1" at bounding box center [545, 416] width 26 height 26
type input "**********"
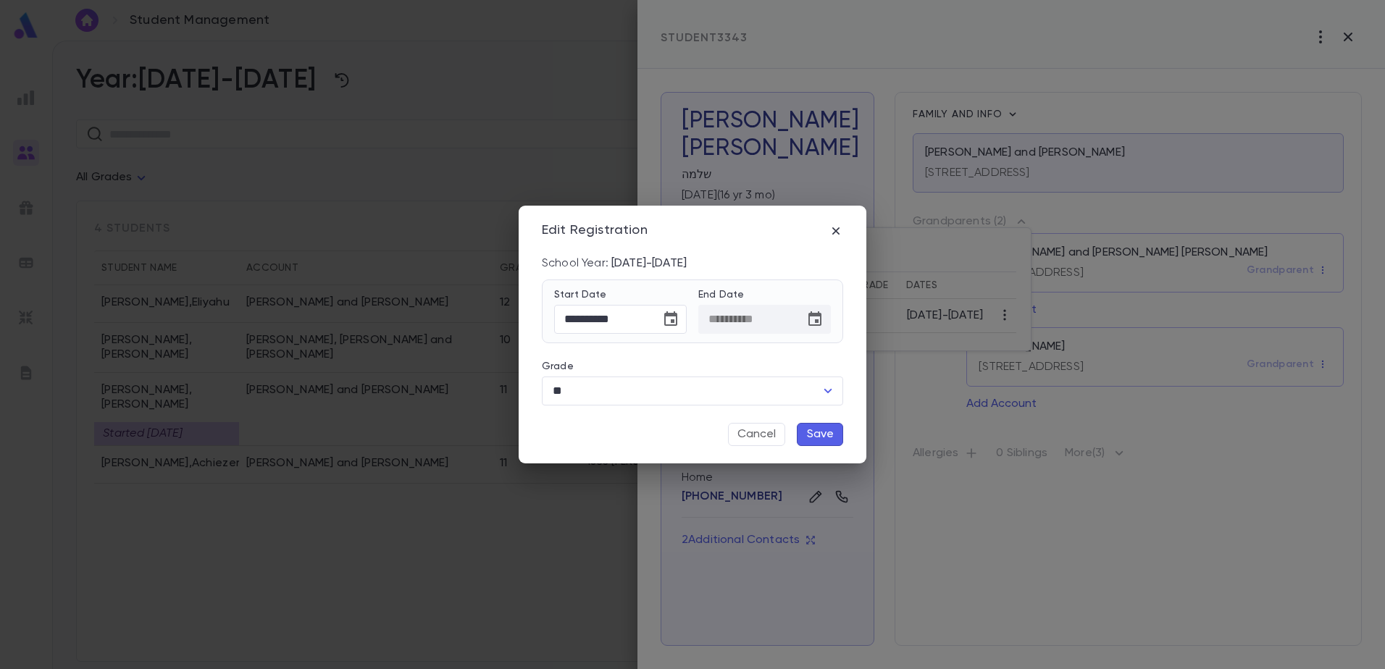
click at [821, 430] on button "Save" at bounding box center [820, 434] width 46 height 23
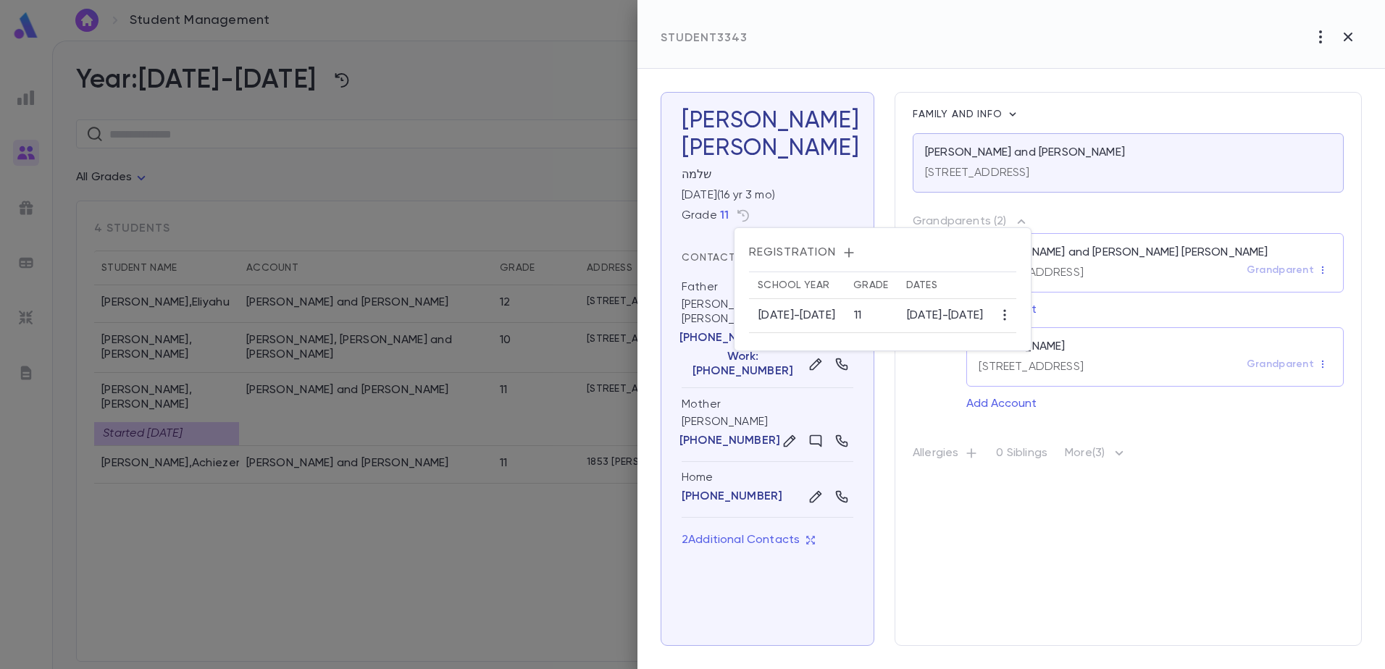
click at [496, 501] on div at bounding box center [692, 334] width 1385 height 669
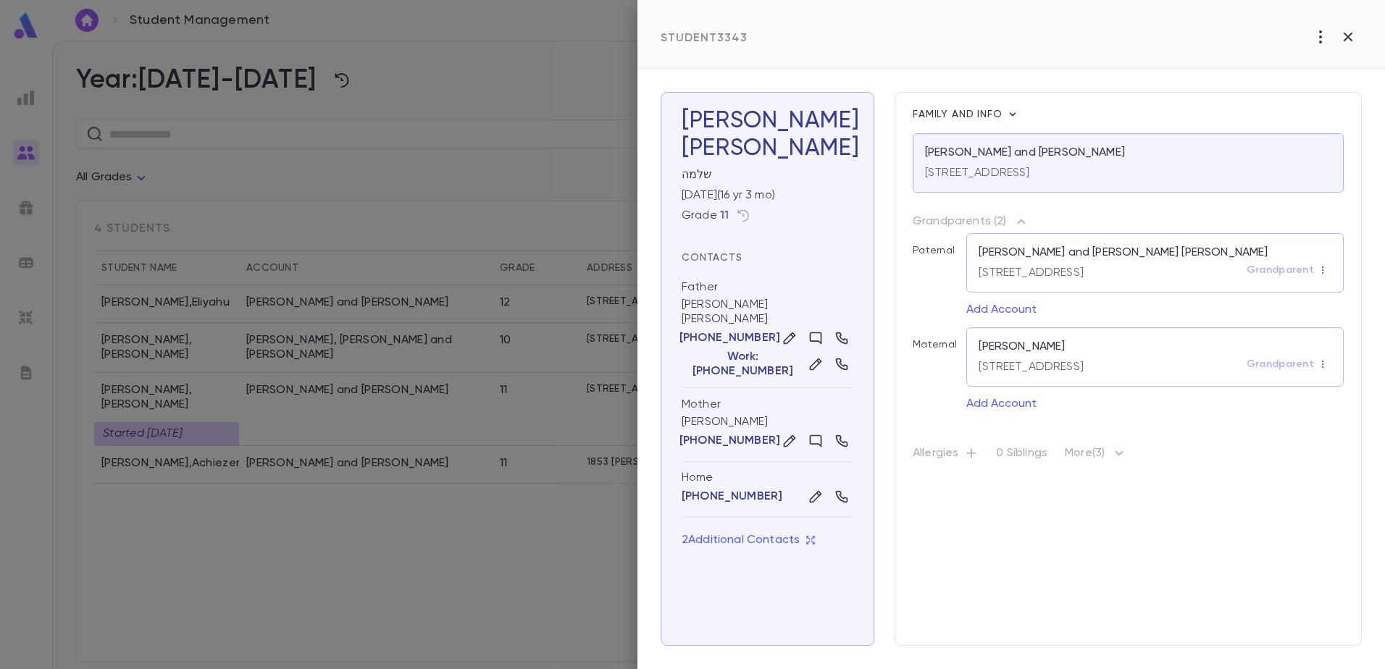
click at [409, 506] on div at bounding box center [692, 334] width 1385 height 669
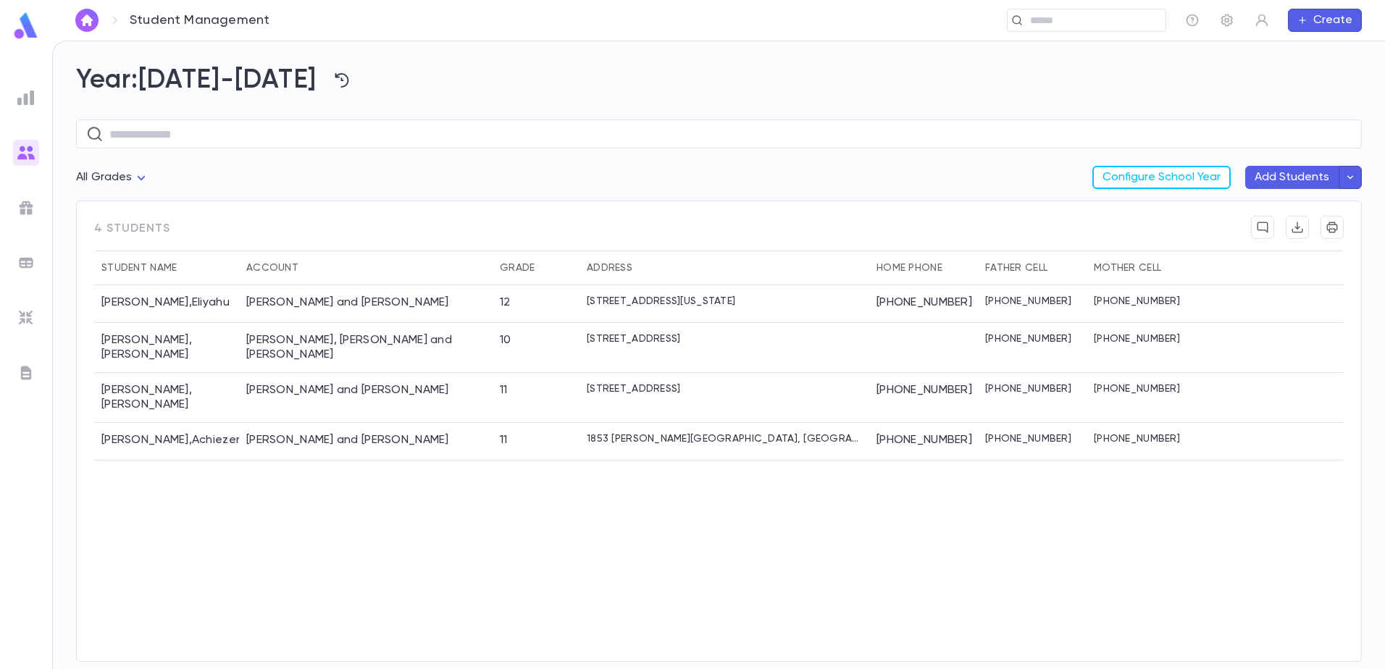
click at [512, 264] on div "Grade" at bounding box center [517, 268] width 35 height 35
click at [308, 306] on div "Katz, Zev and Chanie" at bounding box center [347, 303] width 203 height 14
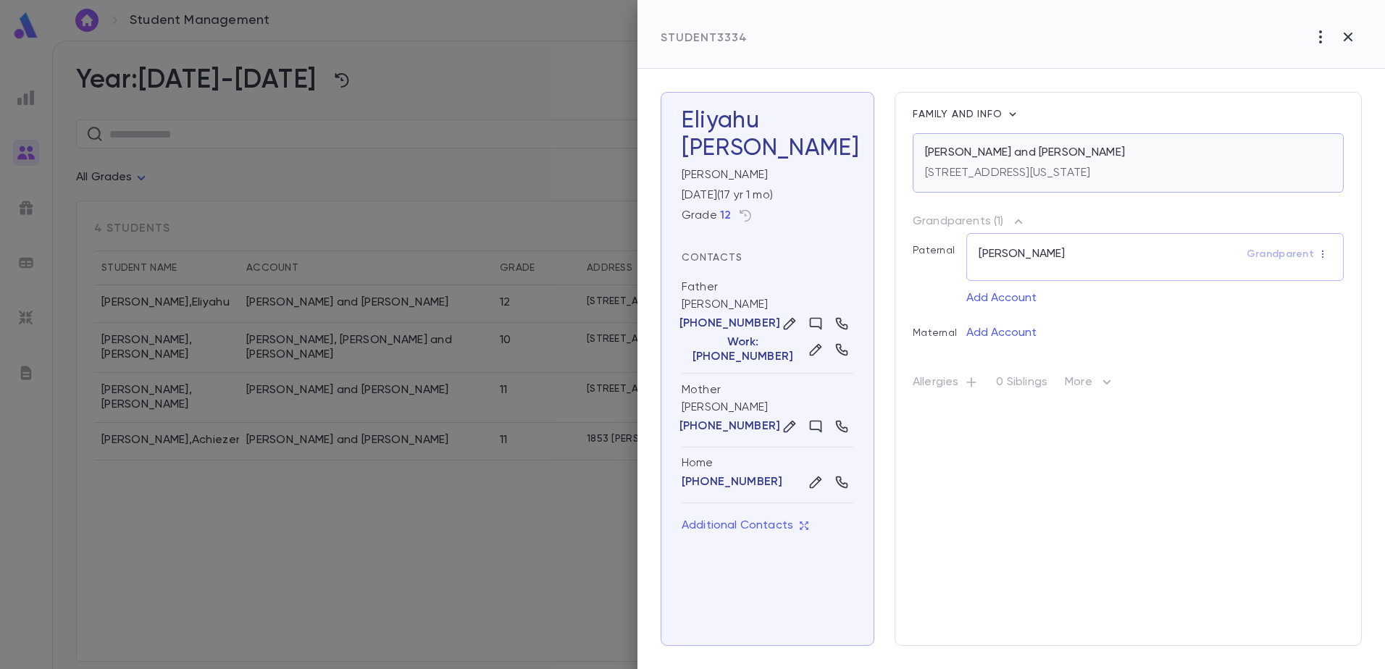
click at [1090, 169] on p "1515 E13 St, Brookyln NEW YORK 11230 United States" at bounding box center [1007, 173] width 165 height 14
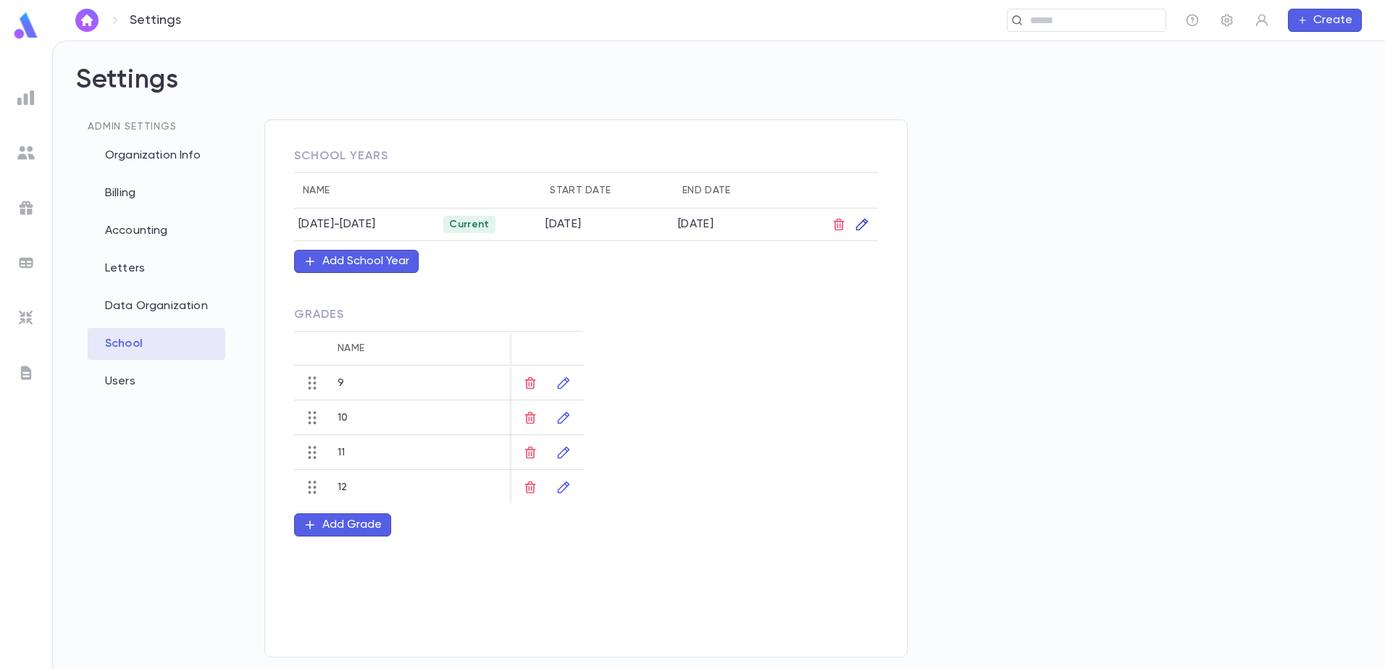
click at [862, 226] on icon "button" at bounding box center [862, 224] width 14 height 14
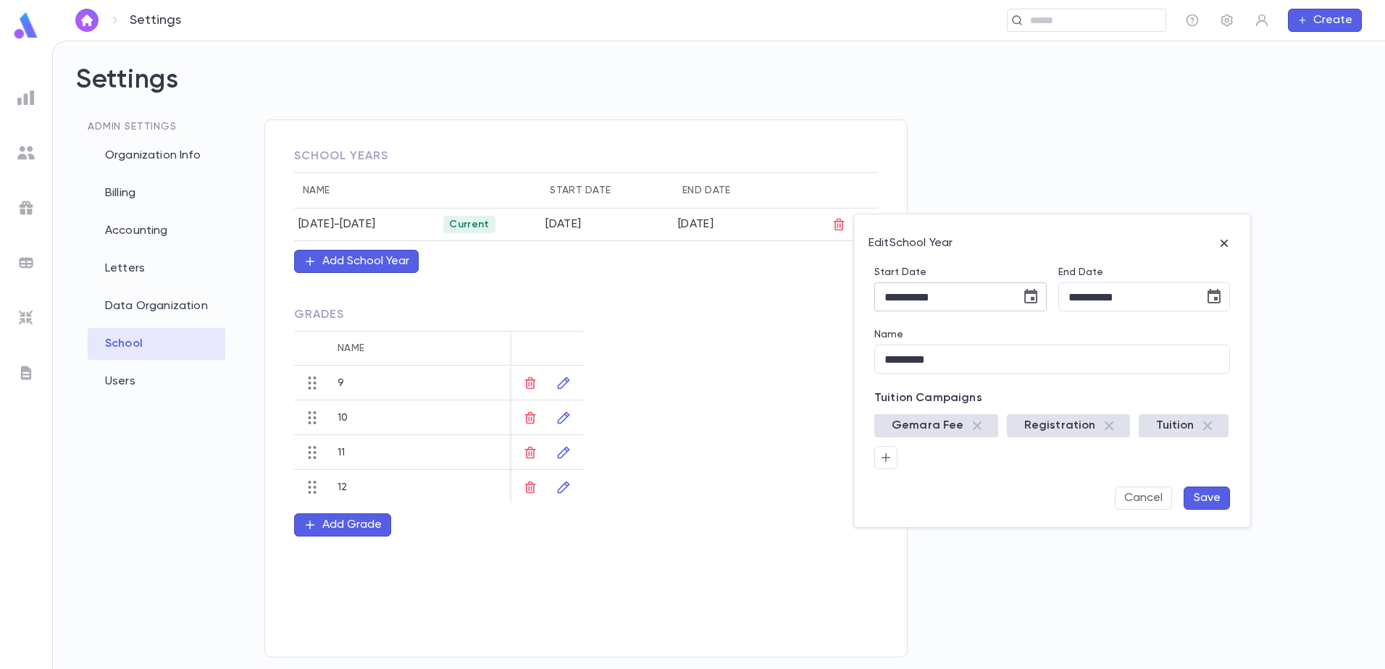
click at [1028, 292] on icon "Choose date, selected date is Sep 1, 2025" at bounding box center [1030, 296] width 13 height 14
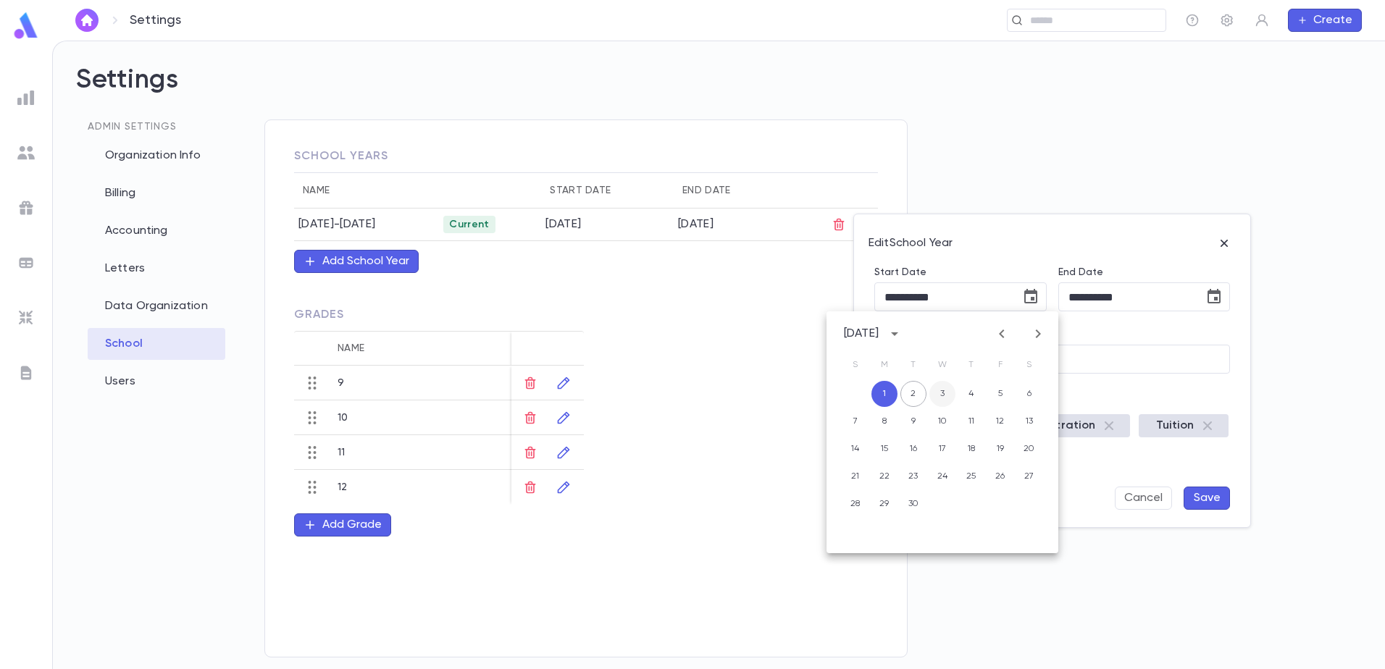
click at [937, 400] on button "3" at bounding box center [942, 394] width 26 height 26
type input "**********"
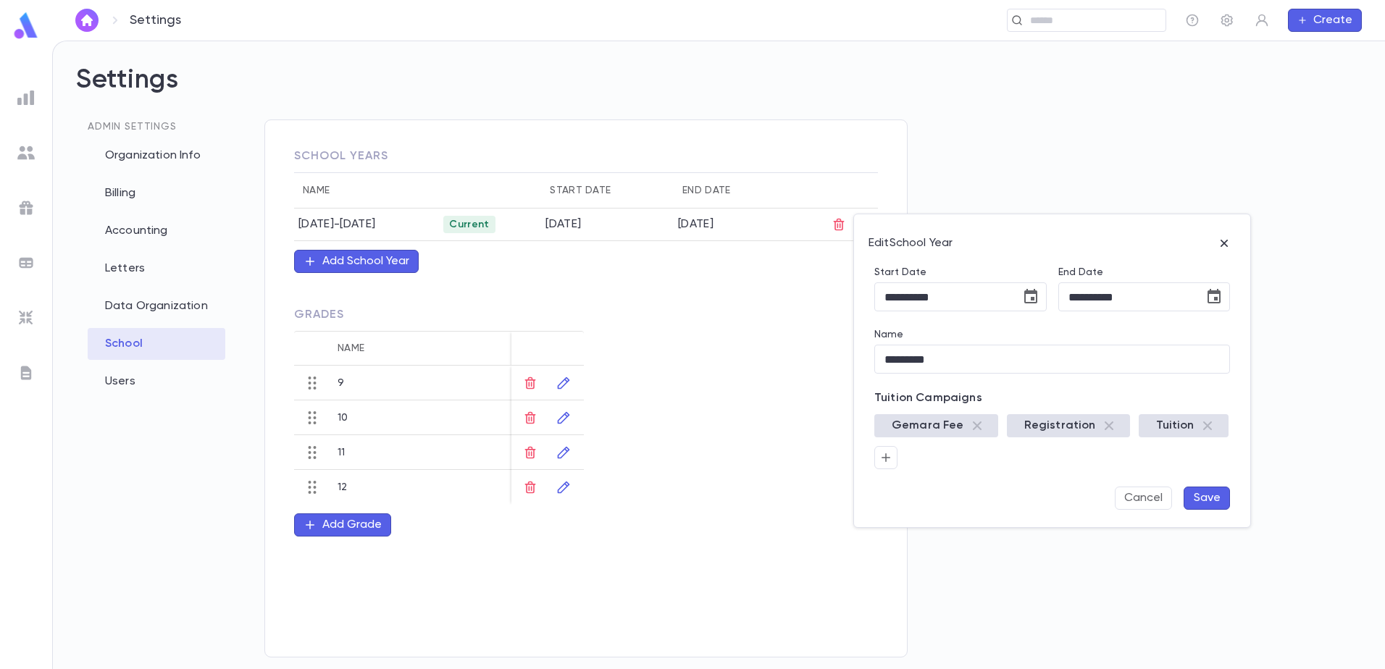
click at [1201, 495] on button "Save" at bounding box center [1207, 498] width 46 height 23
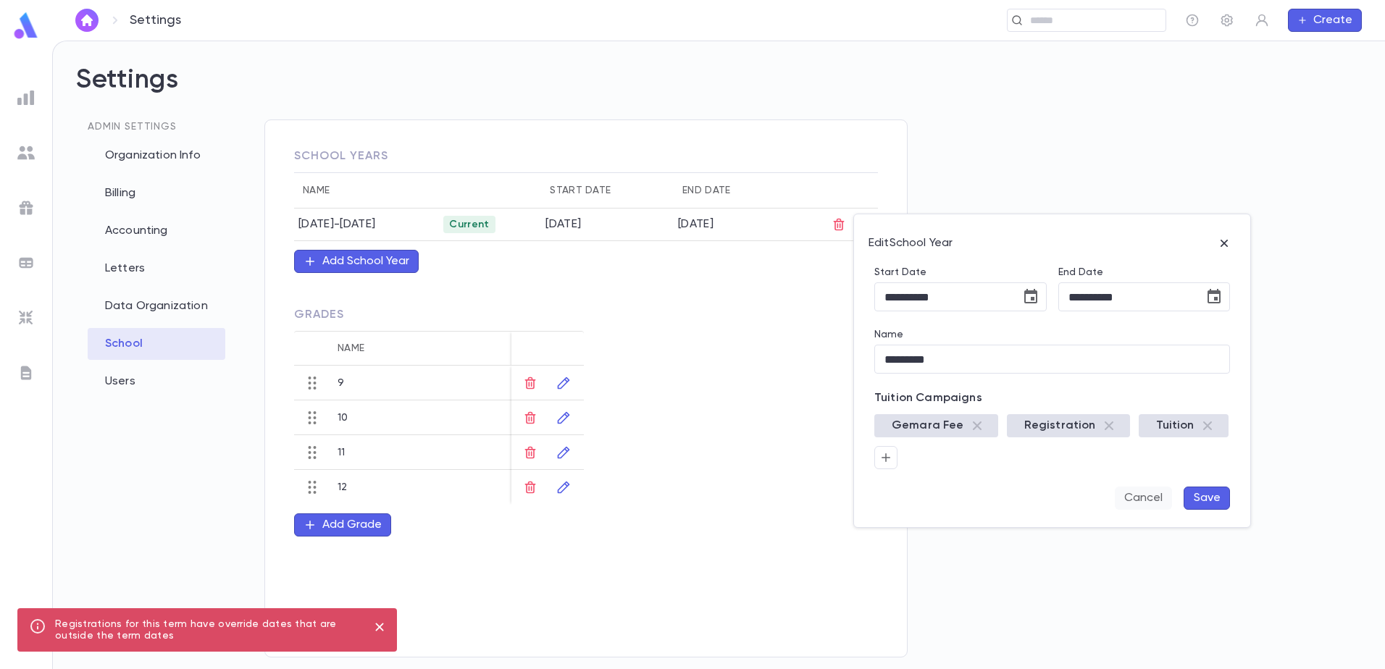
click at [1143, 496] on button "Cancel" at bounding box center [1143, 498] width 57 height 23
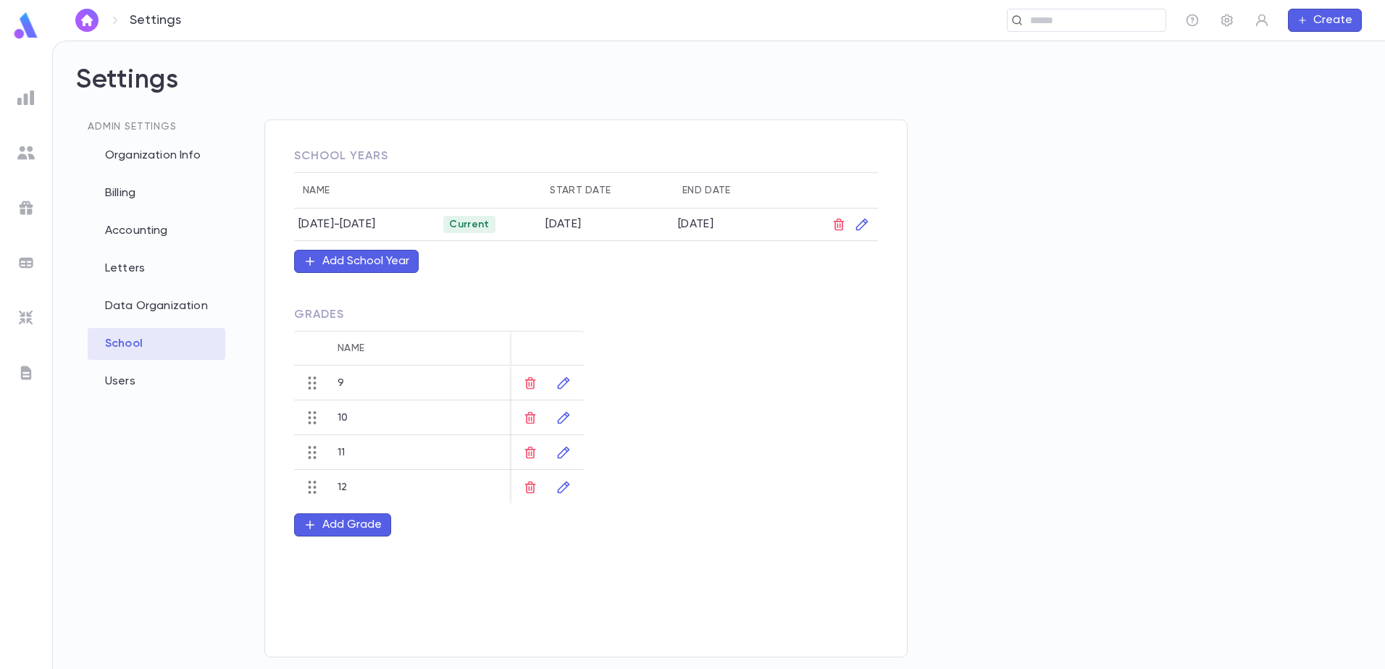
click at [1021, 510] on div "School Years Name Start Date End Date 2025-2026 Current 9/1/2025 7/30/2026 Add …" at bounding box center [714, 395] width 900 height 550
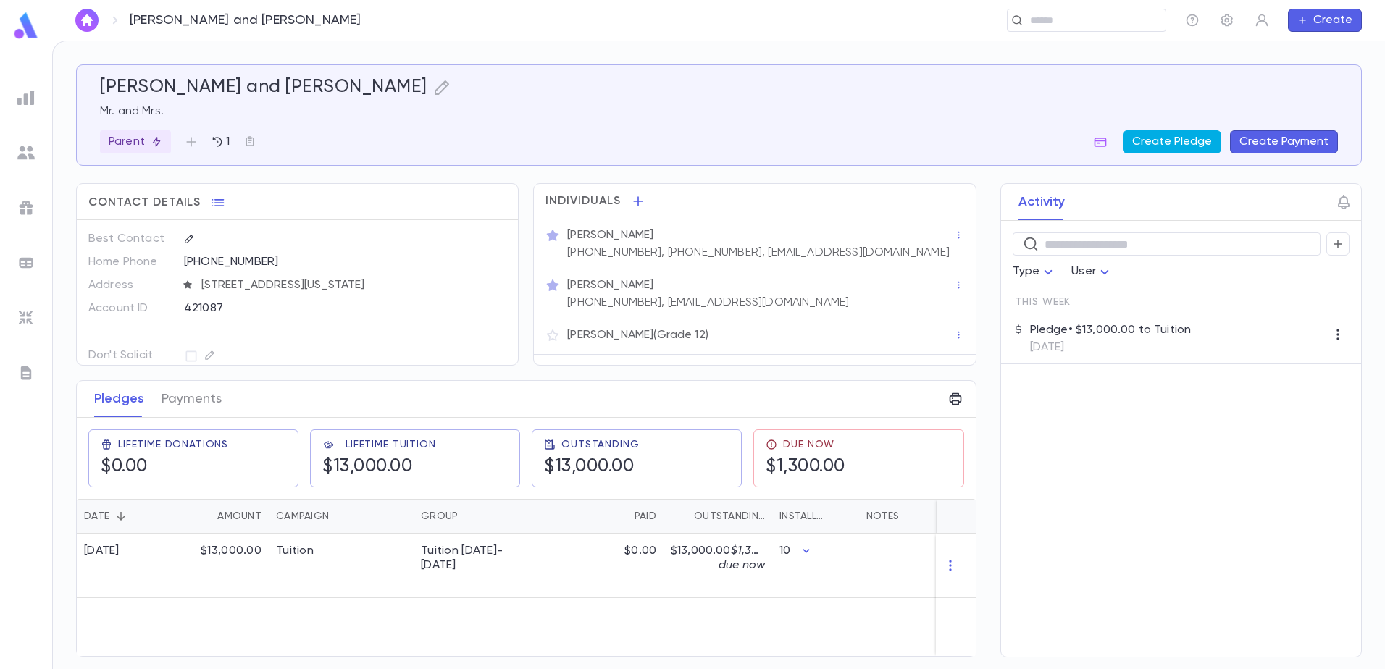
click at [1195, 146] on button "Create Pledge" at bounding box center [1172, 141] width 99 height 23
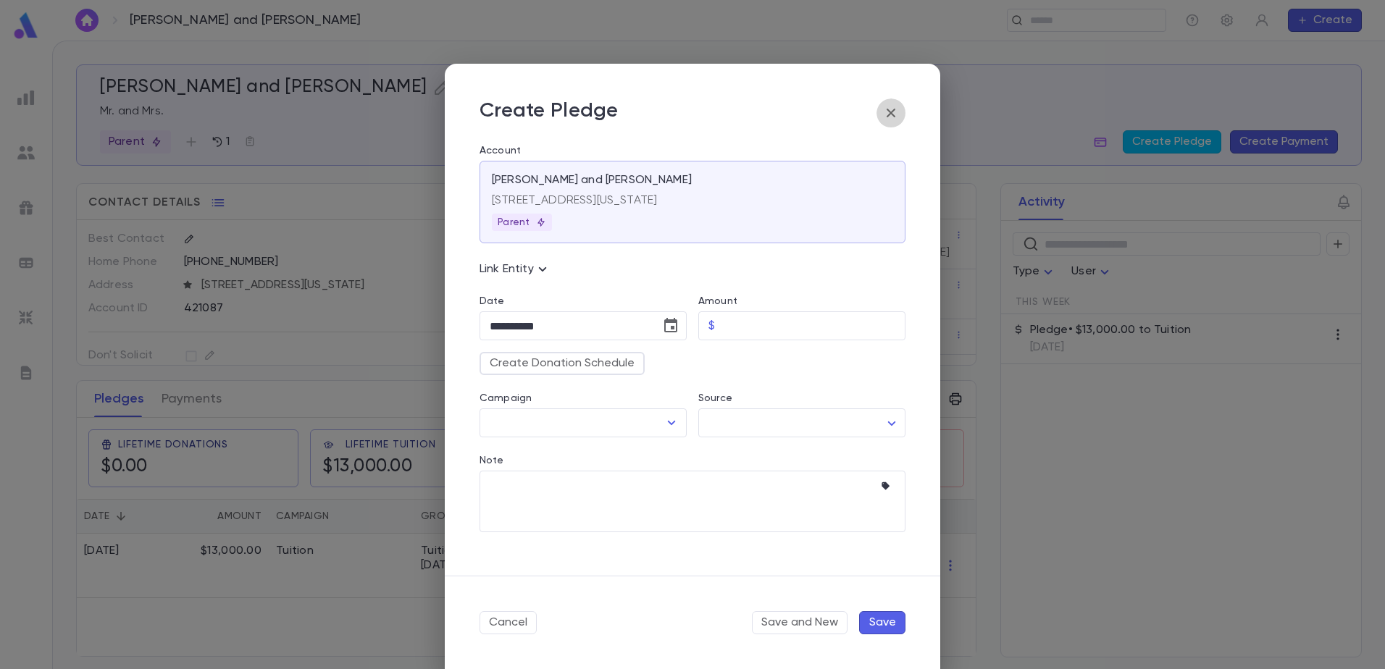
drag, startPoint x: 896, startPoint y: 114, endPoint x: 857, endPoint y: 147, distance: 51.4
click at [895, 114] on icon "button" at bounding box center [890, 112] width 17 height 17
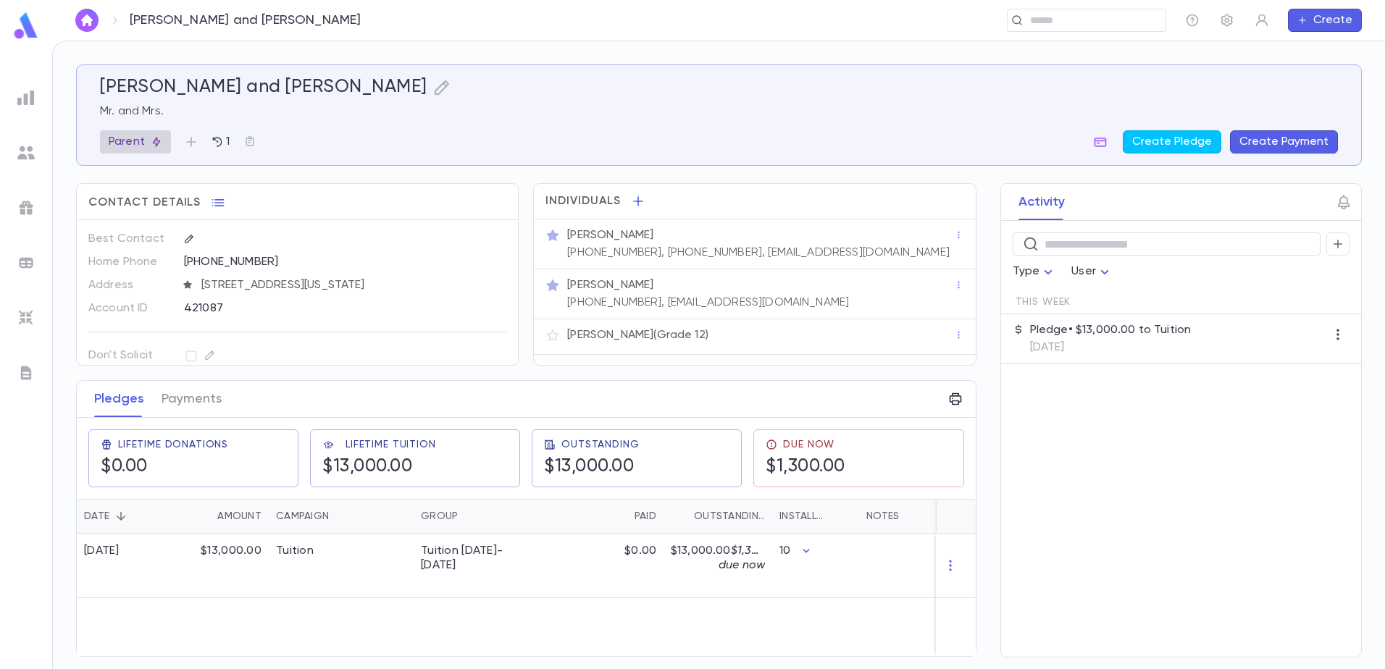
click at [146, 146] on p "Parent" at bounding box center [136, 142] width 54 height 14
click at [498, 94] on div at bounding box center [692, 334] width 1385 height 669
click at [23, 155] on img at bounding box center [25, 152] width 17 height 17
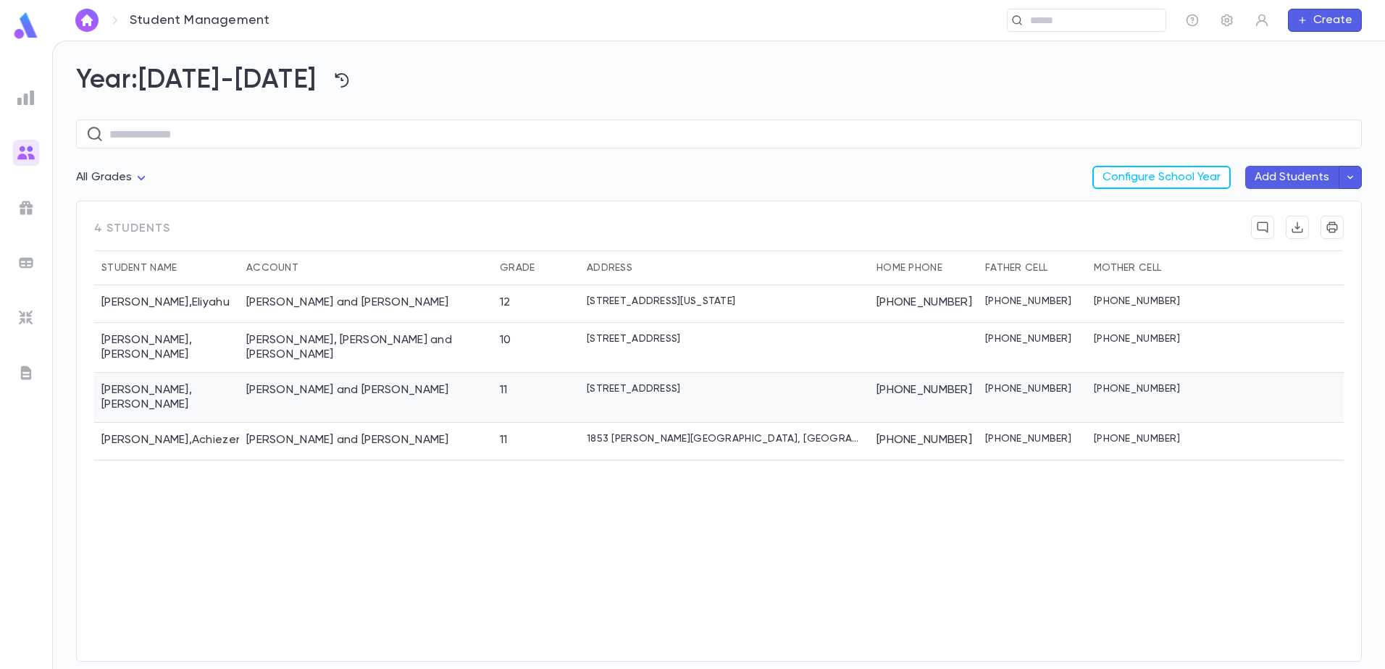
click at [328, 383] on div "Rosner, Meir Lipa and Chasi" at bounding box center [347, 390] width 203 height 14
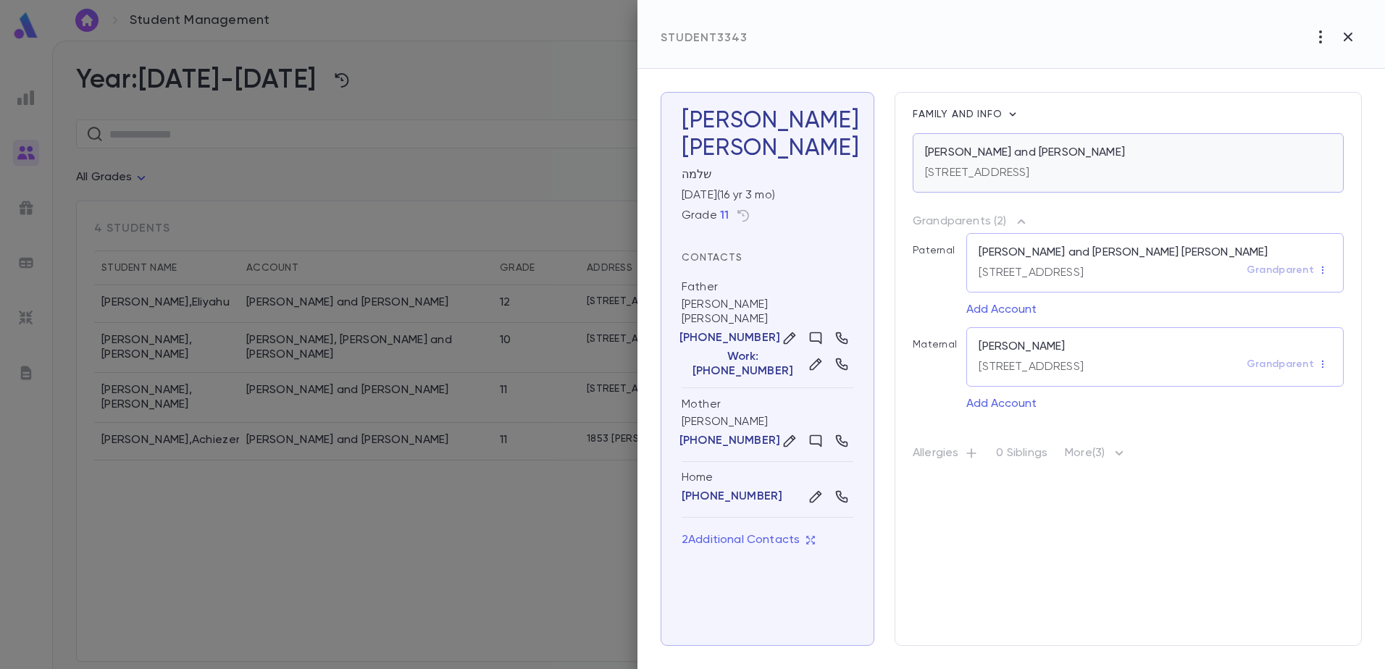
click at [1046, 157] on p "Rosner, Meir Lipa and Chasi" at bounding box center [1025, 153] width 200 height 14
click at [1345, 38] on icon "button" at bounding box center [1347, 36] width 17 height 17
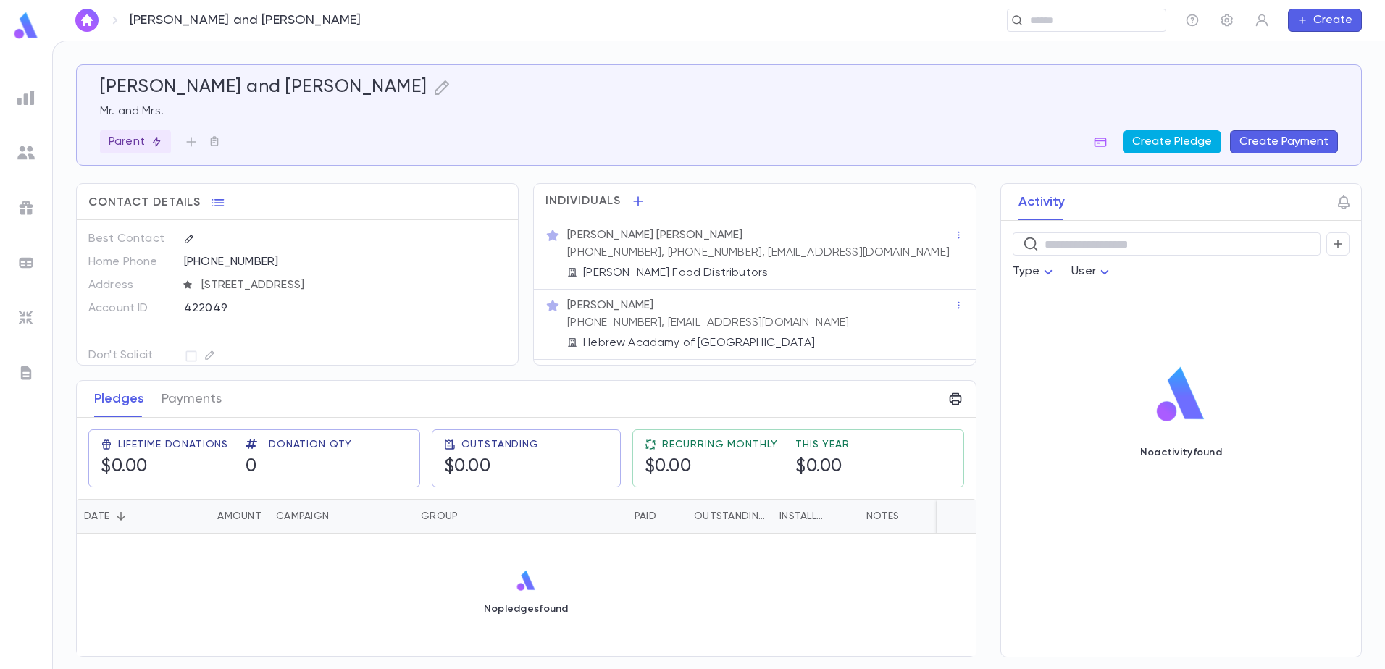
click at [1147, 147] on button "Create Pledge" at bounding box center [1172, 141] width 99 height 23
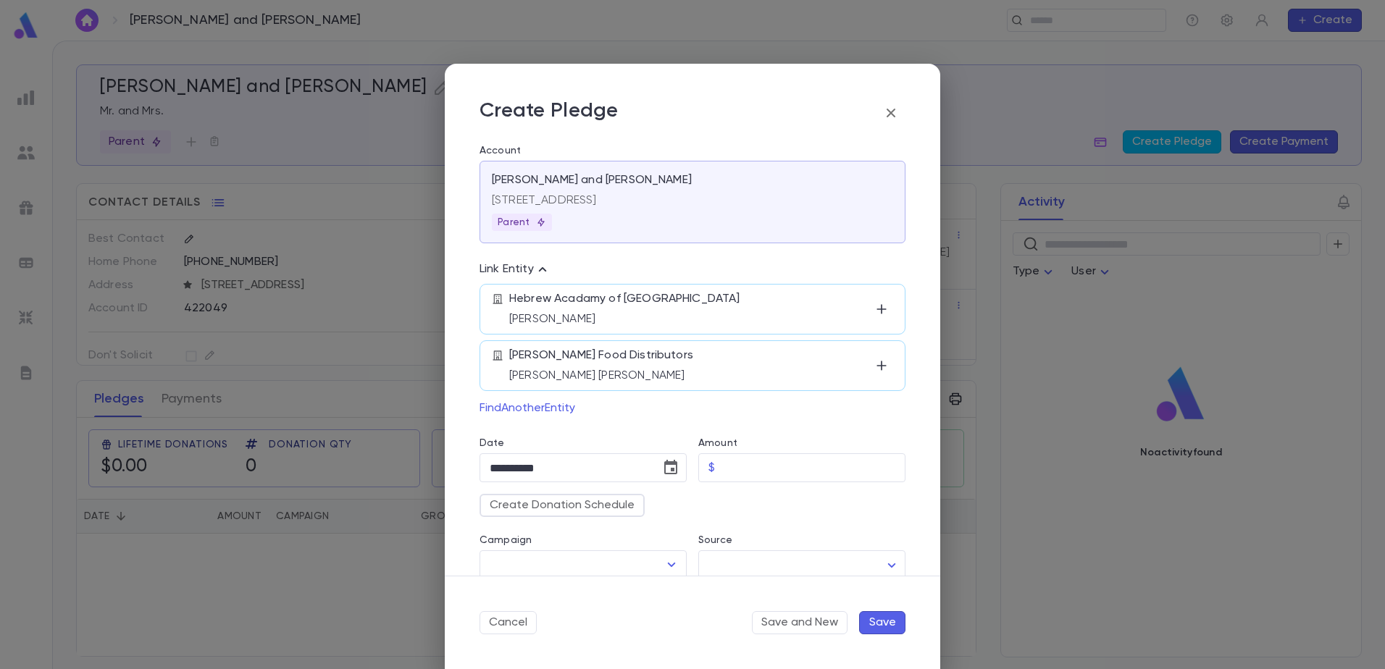
click at [902, 117] on button "button" at bounding box center [891, 113] width 29 height 29
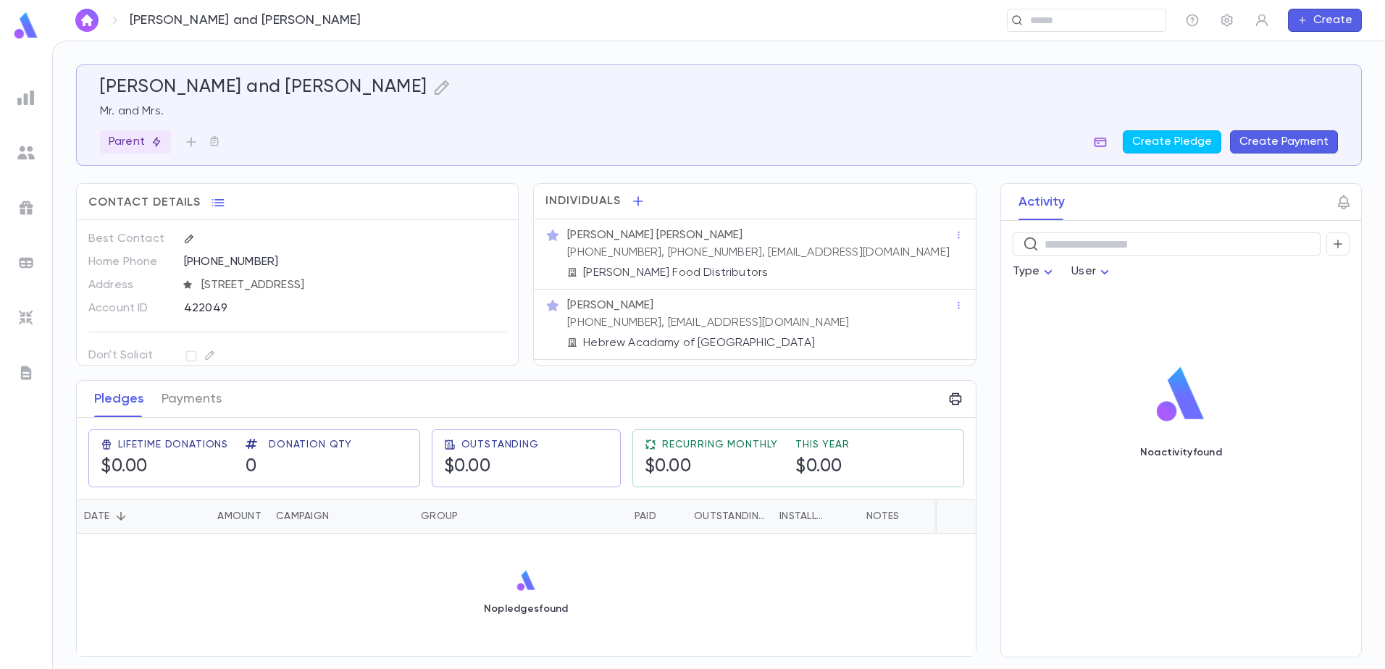
click at [1100, 143] on icon "button" at bounding box center [1101, 142] width 12 height 9
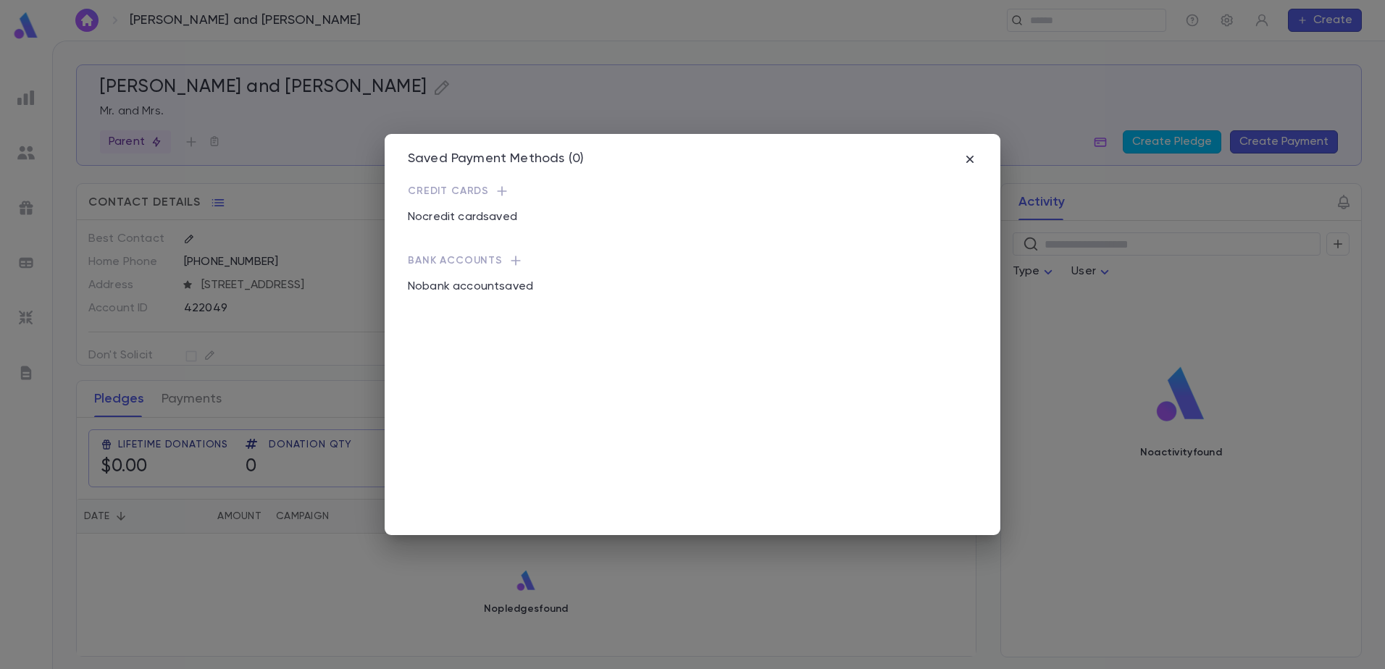
click at [497, 192] on icon "button" at bounding box center [501, 191] width 9 height 9
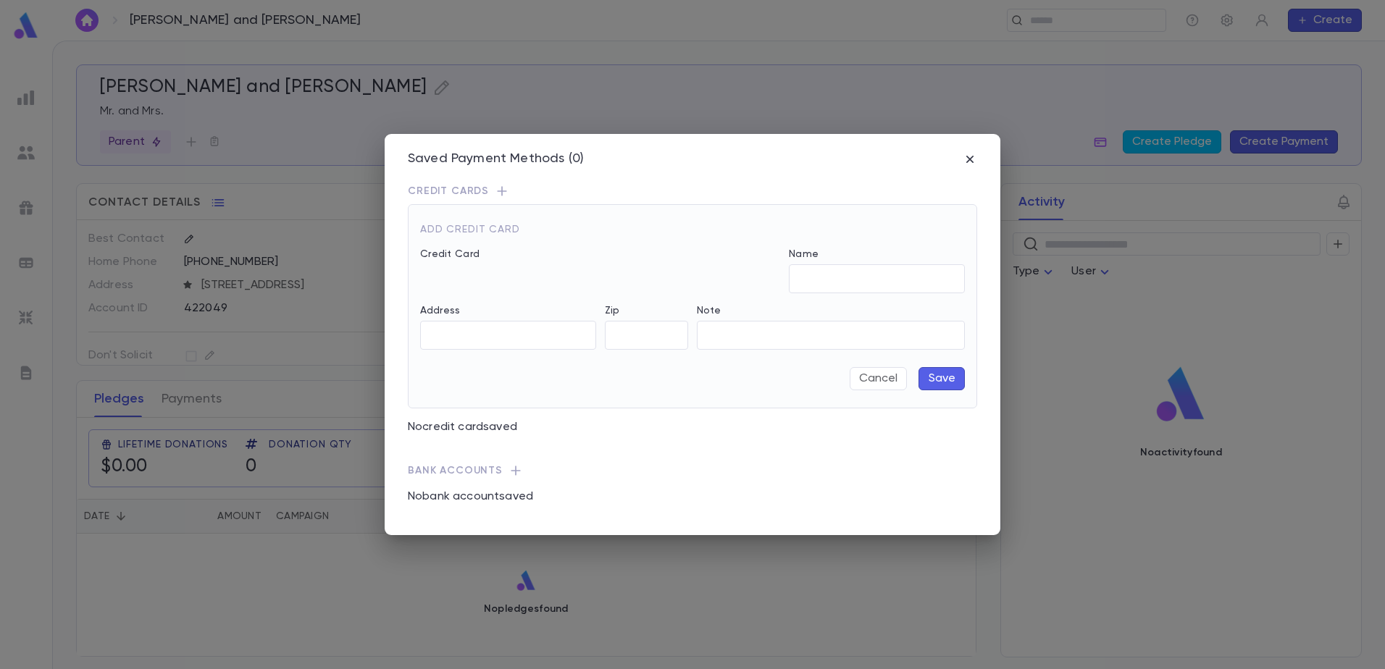
type input "**********"
type input "*****"
click at [882, 382] on button "Cancel" at bounding box center [878, 378] width 57 height 23
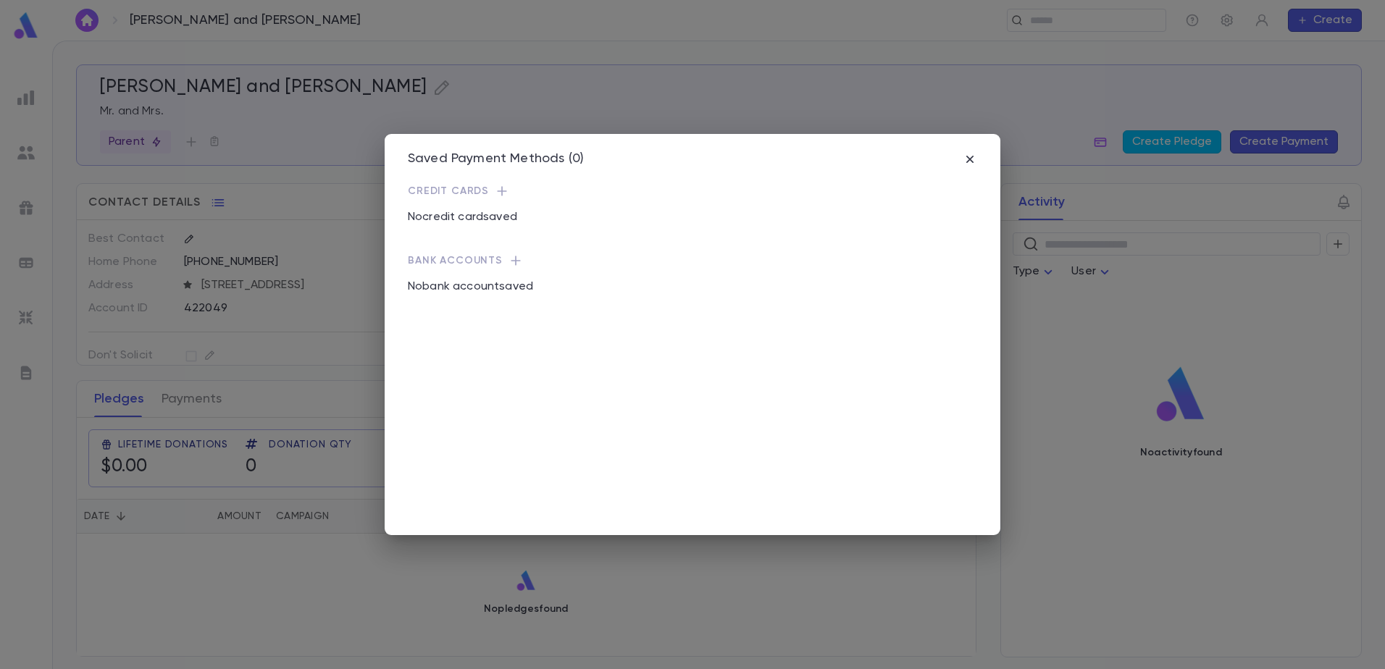
click at [497, 192] on icon "button" at bounding box center [501, 191] width 9 height 9
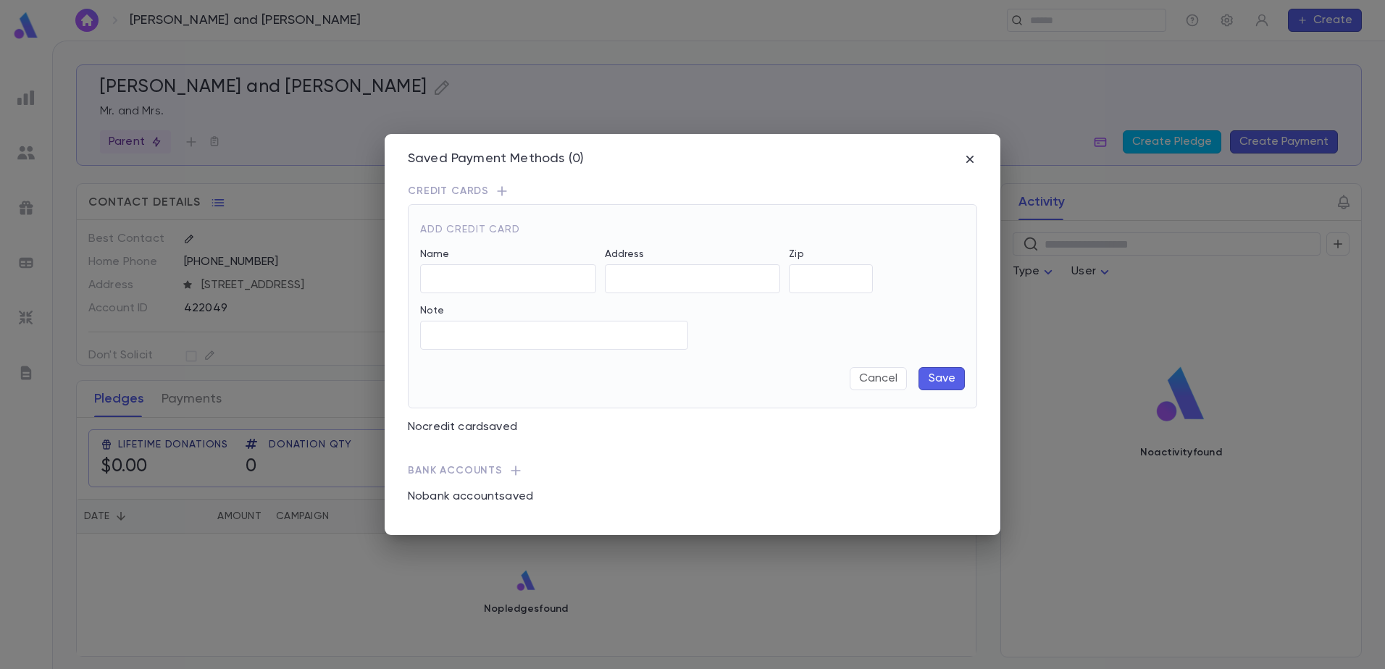
type input "**********"
type input "*****"
click at [574, 279] on div at bounding box center [600, 278] width 360 height 29
click at [500, 191] on icon "button" at bounding box center [502, 191] width 14 height 14
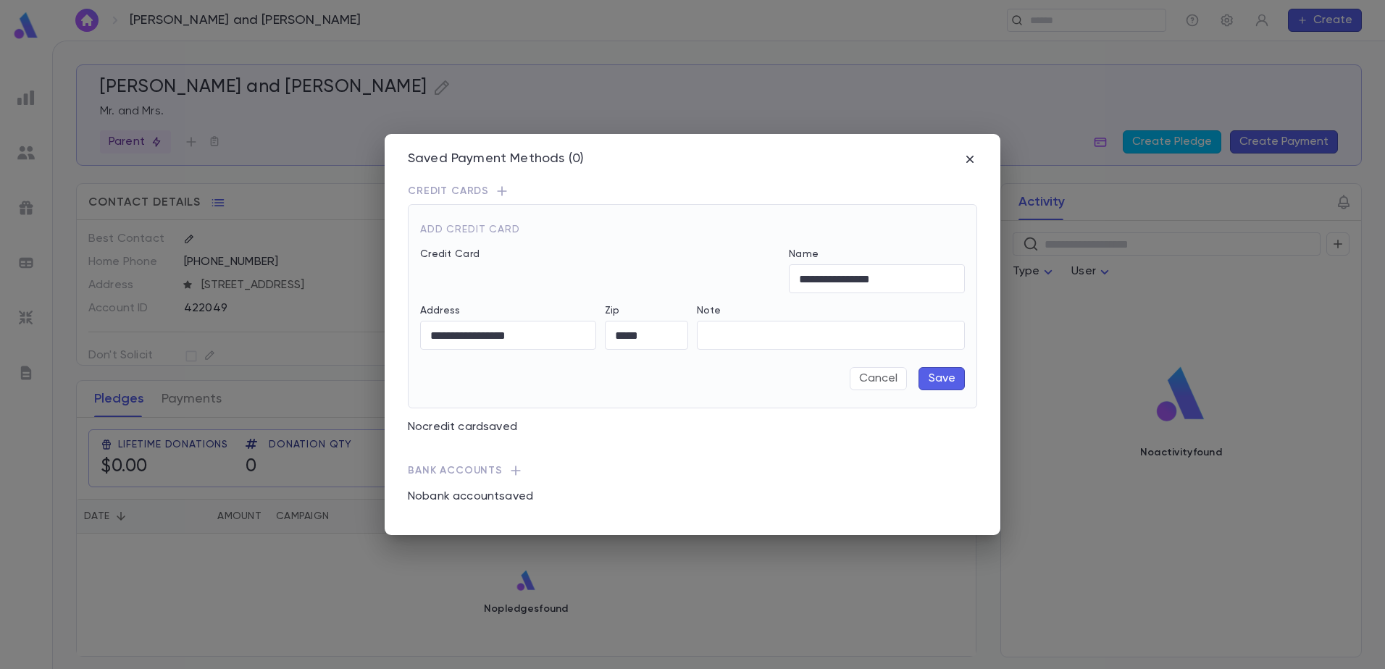
click at [500, 191] on icon "button" at bounding box center [502, 191] width 14 height 14
click at [879, 377] on button "Cancel" at bounding box center [878, 378] width 57 height 23
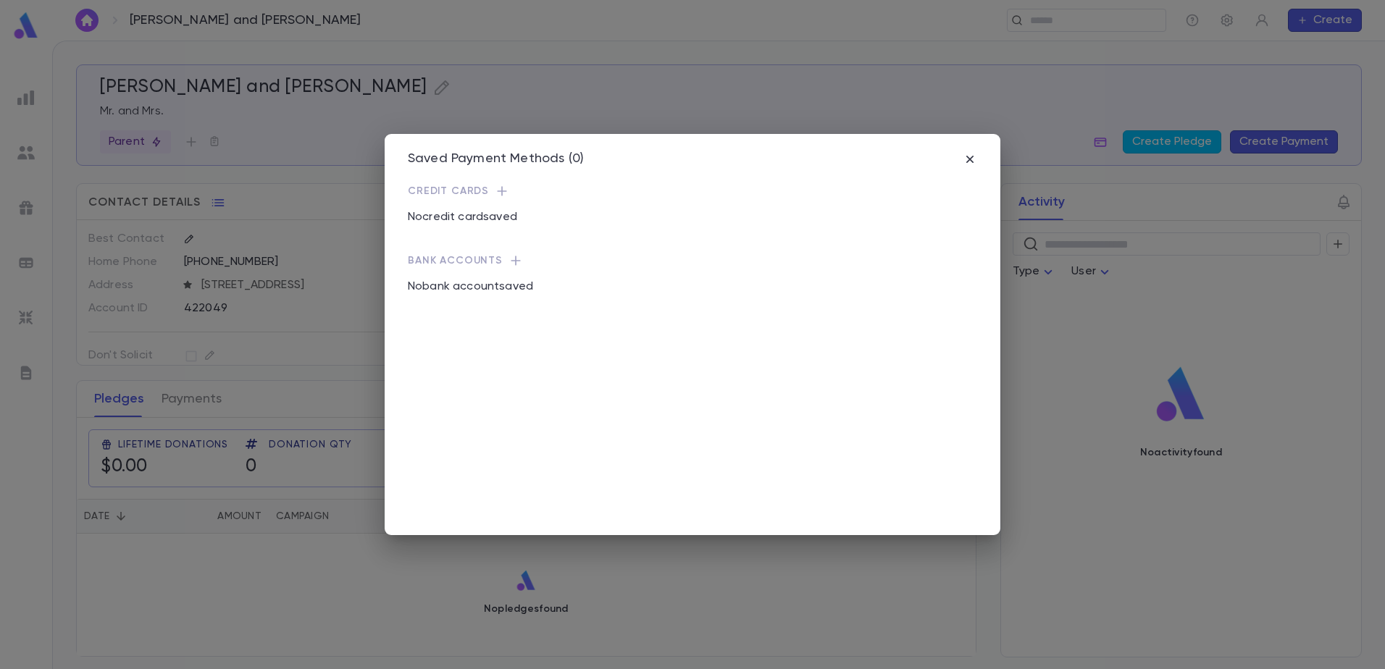
click at [500, 187] on icon "button" at bounding box center [502, 191] width 14 height 14
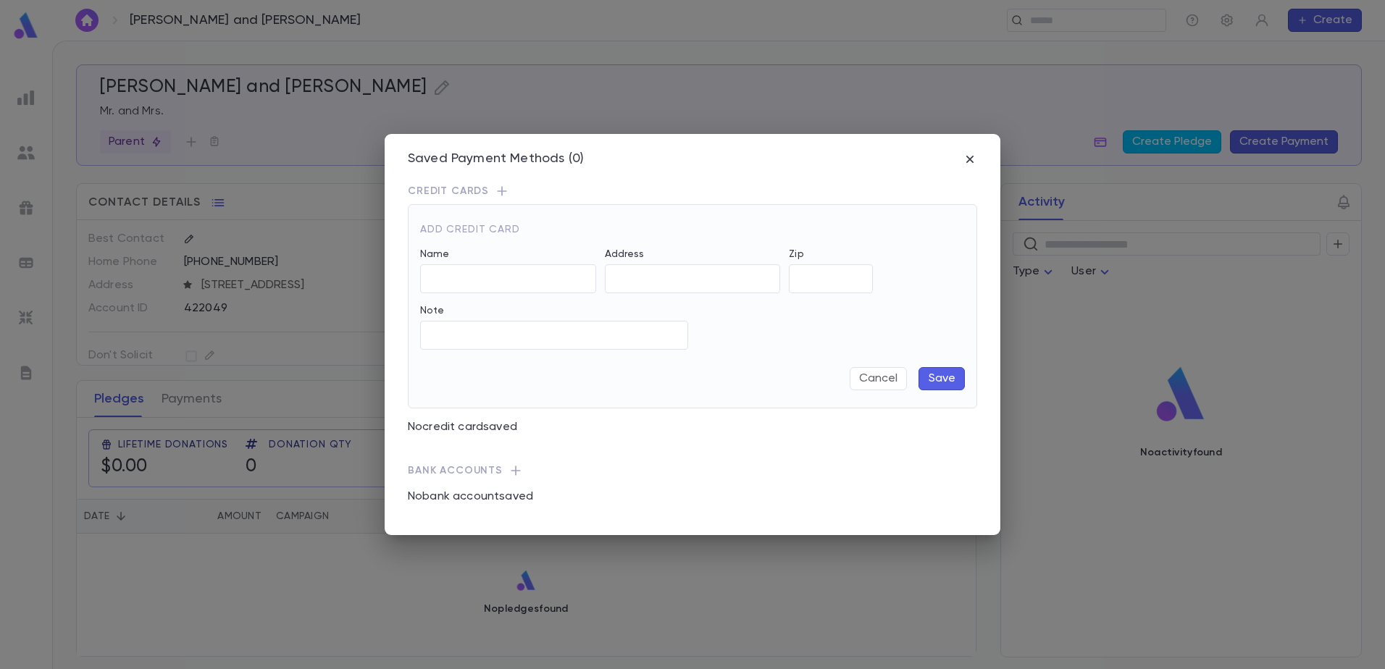
type input "**********"
type input "*****"
click at [472, 276] on div at bounding box center [600, 278] width 360 height 29
drag, startPoint x: 564, startPoint y: 277, endPoint x: 693, endPoint y: 269, distance: 129.2
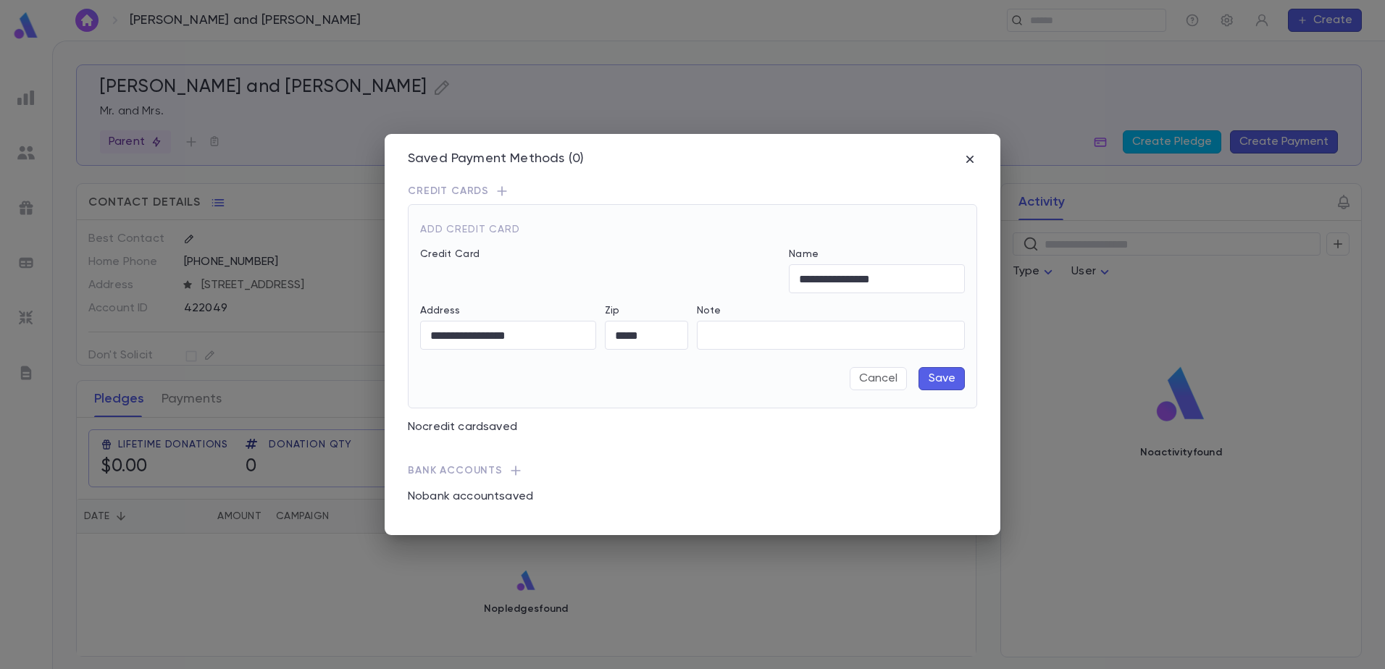
click at [566, 277] on div at bounding box center [600, 278] width 360 height 29
drag, startPoint x: 703, startPoint y: 269, endPoint x: 845, endPoint y: 309, distance: 147.7
click at [706, 272] on div at bounding box center [600, 278] width 360 height 29
click at [887, 378] on button "Cancel" at bounding box center [878, 378] width 57 height 23
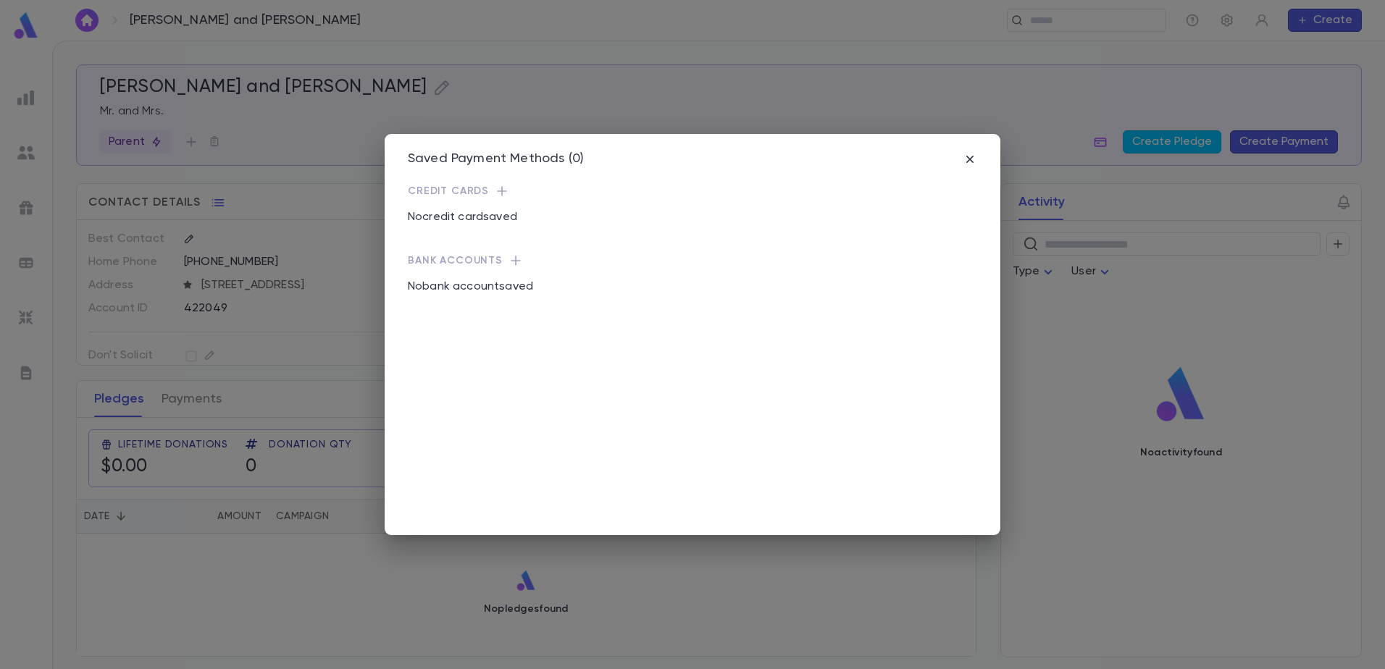
click at [966, 167] on div "Saved Payment Methods (0)" at bounding box center [692, 159] width 569 height 16
click at [967, 160] on icon "button" at bounding box center [970, 159] width 14 height 14
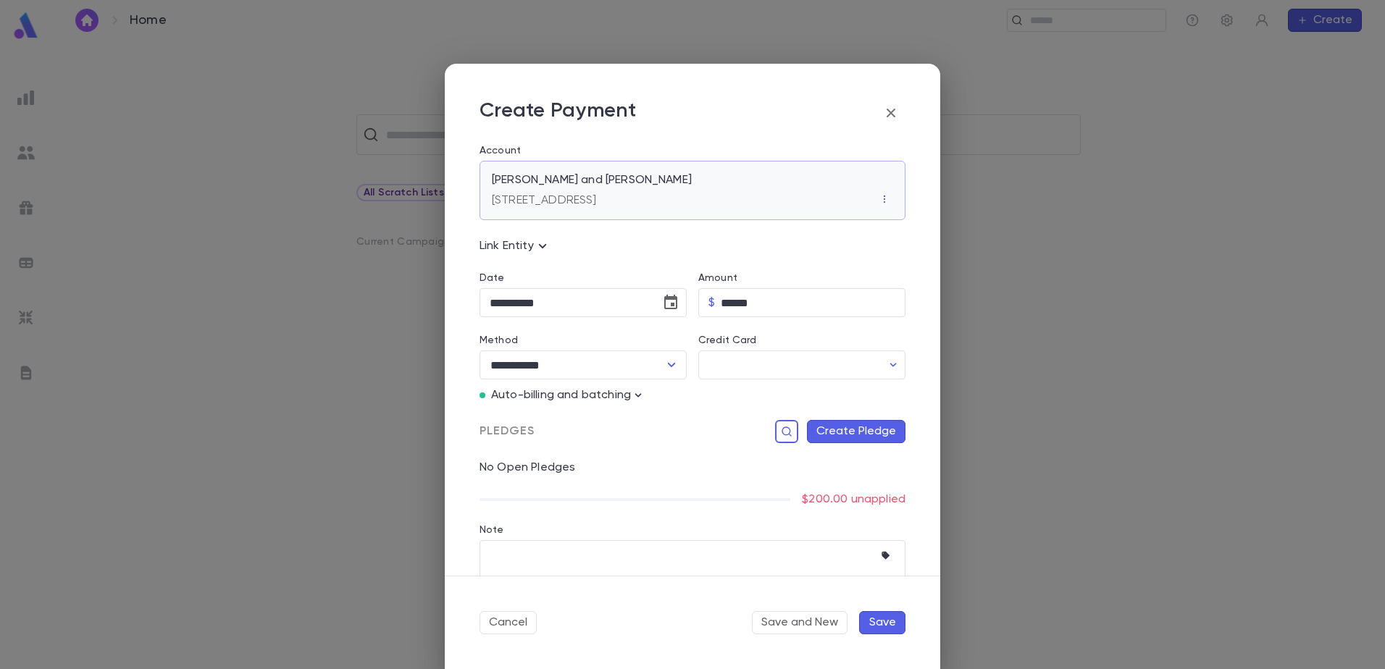
click at [555, 182] on p "[PERSON_NAME] and [PERSON_NAME]" at bounding box center [592, 180] width 200 height 14
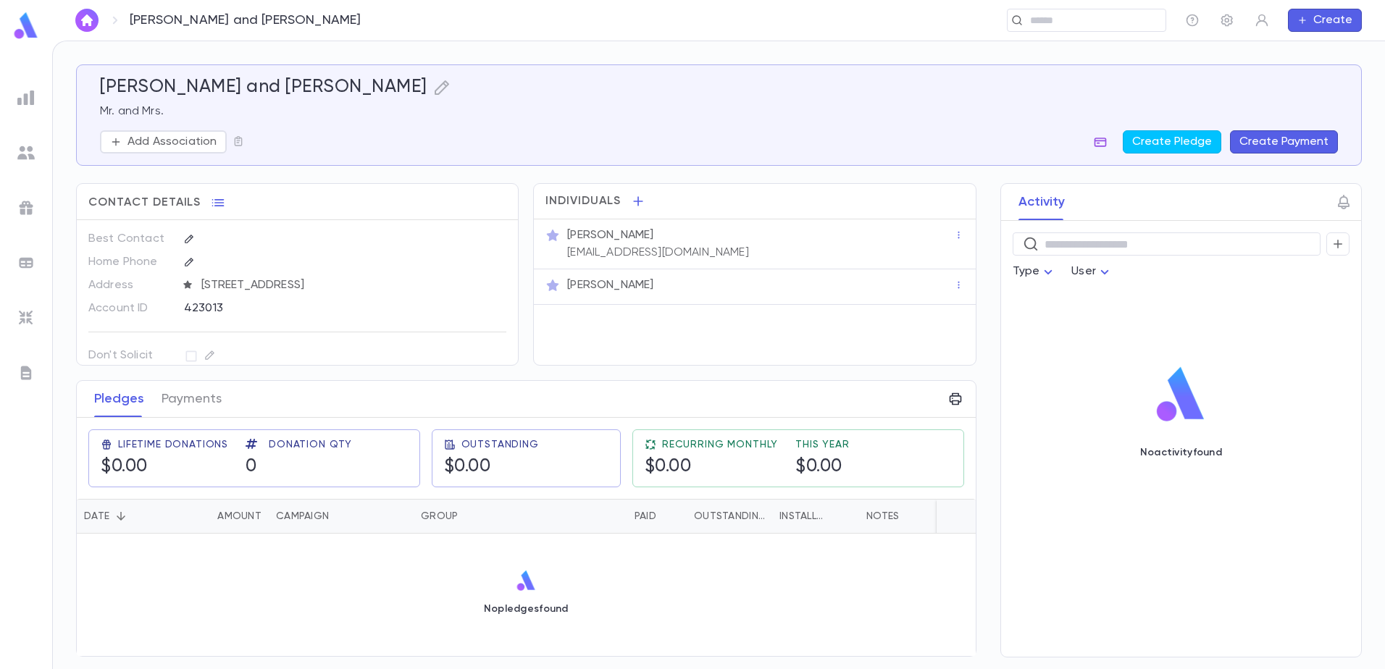
click at [1107, 138] on icon "button" at bounding box center [1101, 142] width 12 height 9
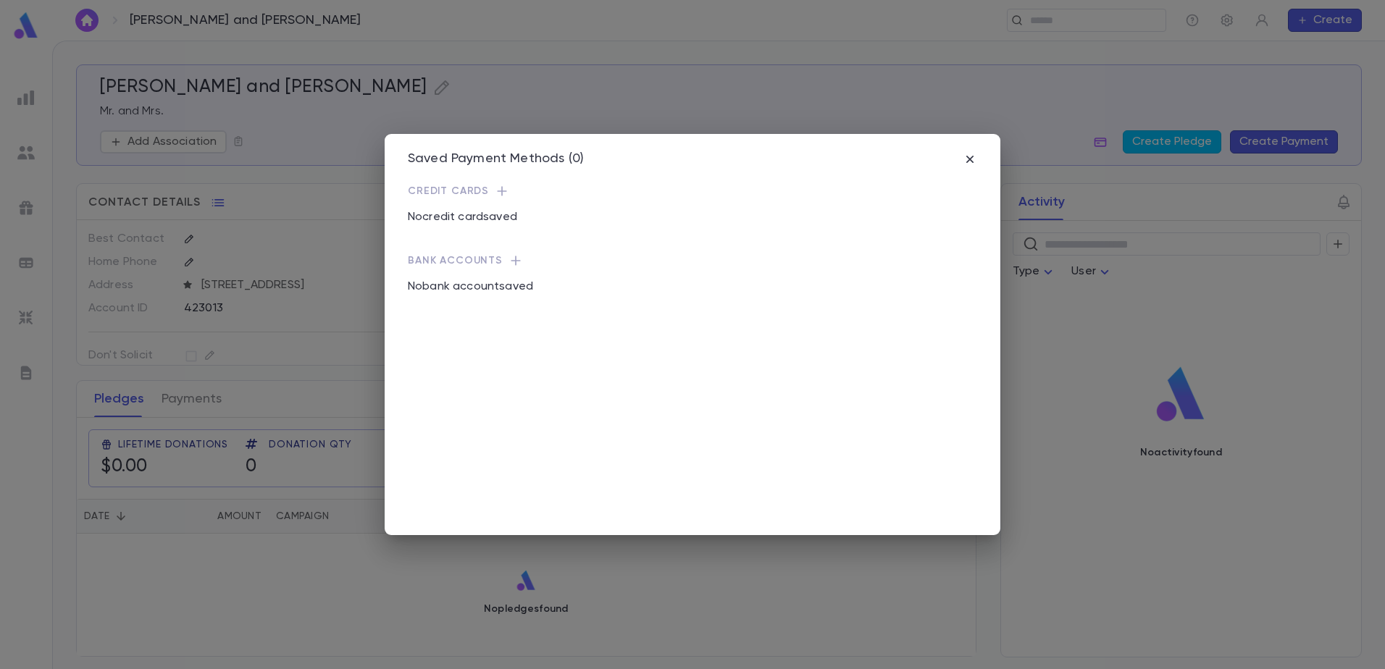
click at [496, 188] on icon "button" at bounding box center [502, 191] width 14 height 14
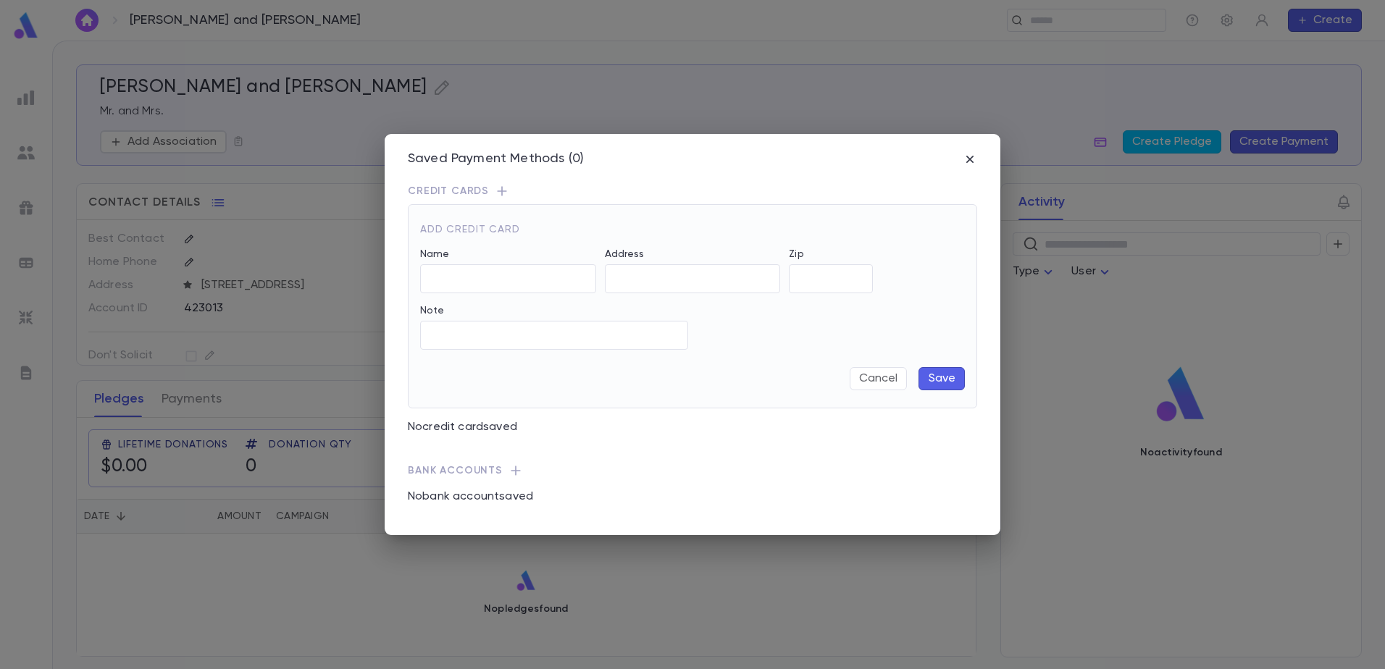
type input "**********"
type input "*****"
click at [496, 272] on div at bounding box center [600, 278] width 360 height 29
click at [885, 384] on button "Cancel" at bounding box center [878, 378] width 57 height 23
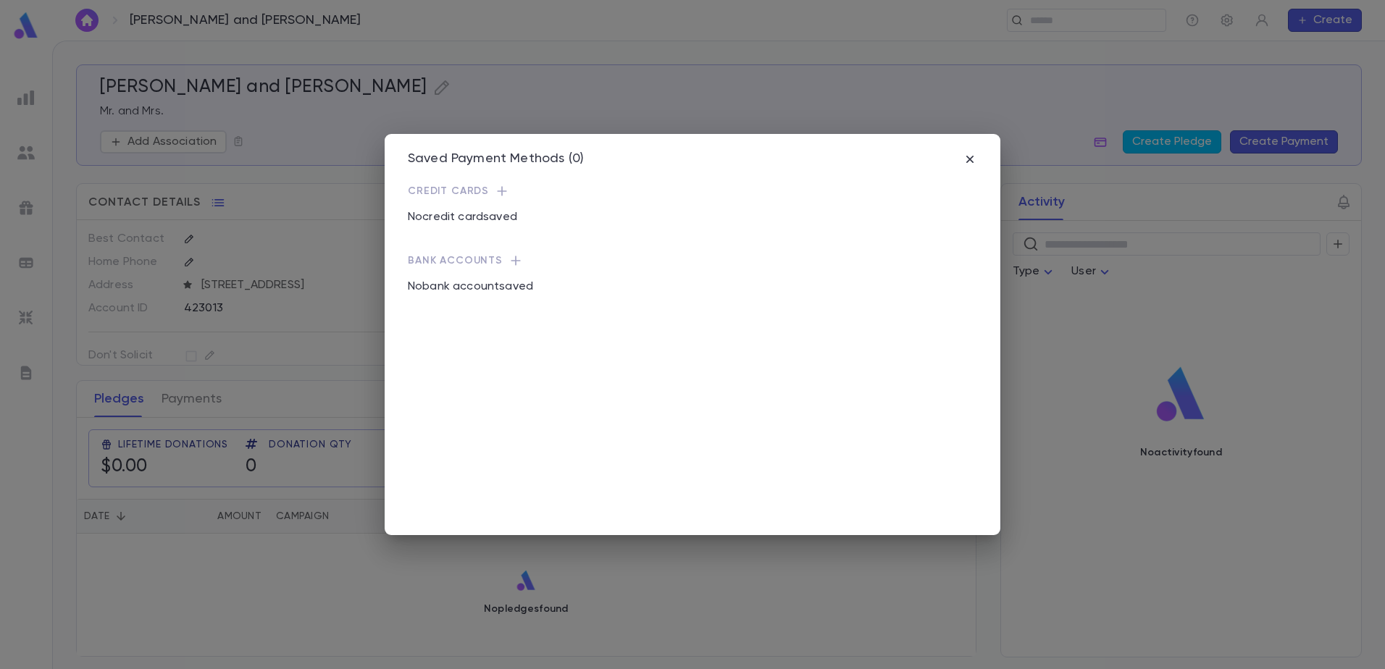
click at [1000, 583] on div "Saved Payment Methods (0) Credit Cards No credit card saved Bank Accounts No ba…" at bounding box center [692, 334] width 1385 height 669
